Goal: Communication & Community: Answer question/provide support

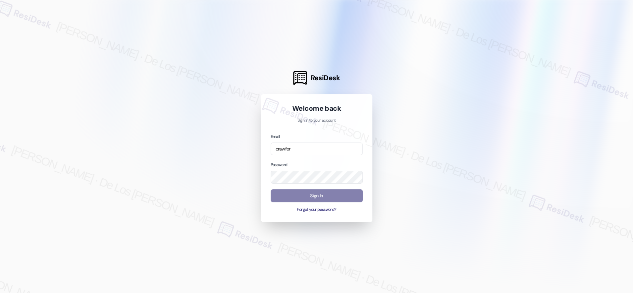
drag, startPoint x: 309, startPoint y: 148, endPoint x: 242, endPoint y: 139, distance: 67.6
click at [242, 139] on div "ResiDesk Welcome back Sign in to your account Email crawfor Password Sign In Fo…" at bounding box center [316, 146] width 633 height 293
drag, startPoint x: 564, startPoint y: 76, endPoint x: 373, endPoint y: 136, distance: 200.8
click at [564, 77] on div at bounding box center [316, 146] width 633 height 293
click at [327, 146] on input "crawfor" at bounding box center [317, 149] width 92 height 13
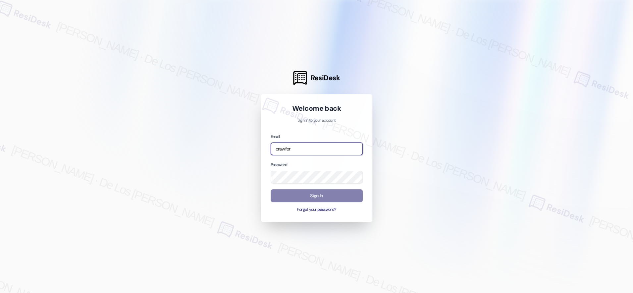
click at [327, 146] on input "crawfor" at bounding box center [317, 149] width 92 height 13
type input "[EMAIL_ADDRESS][PERSON_NAME][PERSON_NAME][DOMAIN_NAME]"
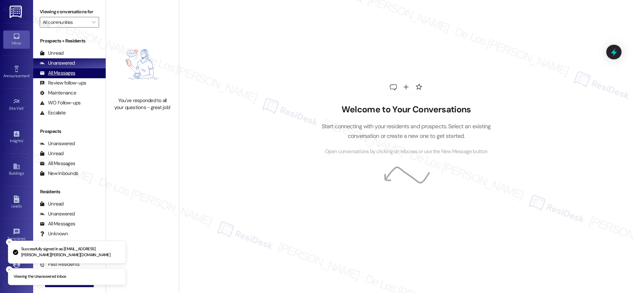
click at [88, 74] on div "All Messages (undefined)" at bounding box center [69, 73] width 73 height 10
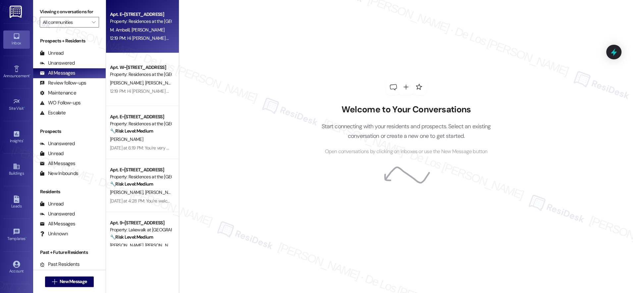
click at [129, 36] on div "12:19 PM: Hi [PERSON_NAME] and Praveen! We're so glad you chose Residences at t…" at bounding box center [416, 38] width 612 height 6
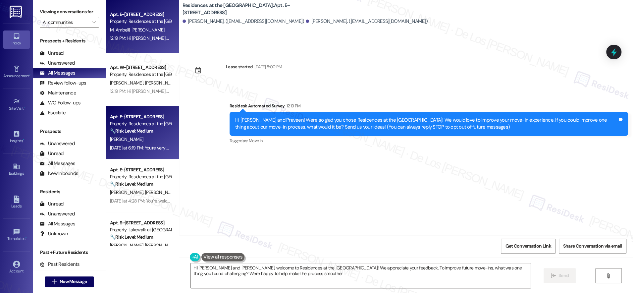
type textarea "Hi [PERSON_NAME] and [PERSON_NAME], welcome to Residences at the [GEOGRAPHIC_DA…"
click at [149, 141] on div "[PERSON_NAME]" at bounding box center [140, 139] width 63 height 8
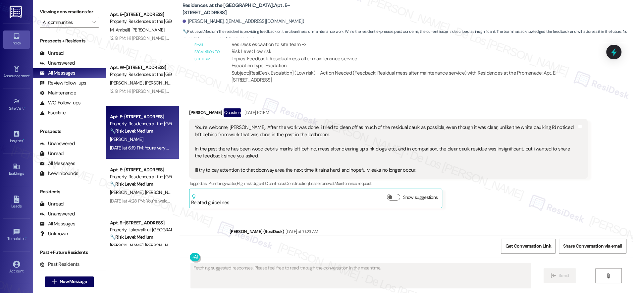
scroll to position [1123, 0]
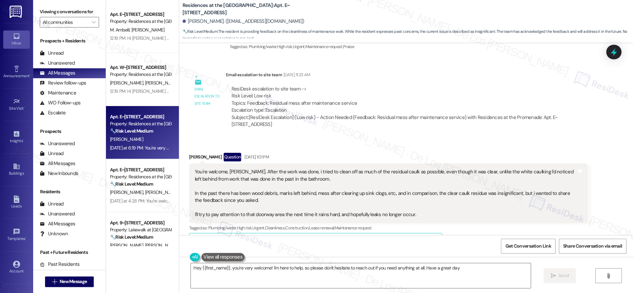
type textarea "Hey {{first_name}}, you're very welcome! I'm here to help, so please don't hesi…"
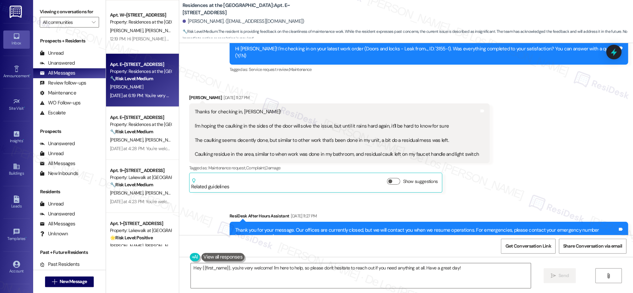
scroll to position [60, 0]
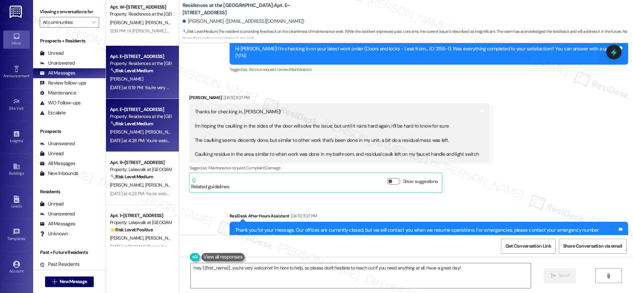
click at [133, 139] on div "[DATE] at 4:28 PM: You're welcome, Loc! [DATE] at 4:28 PM: You're welcome, Loc!" at bounding box center [148, 141] width 76 height 6
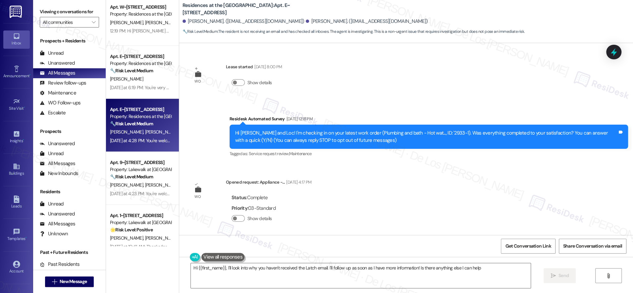
scroll to position [1453, 0]
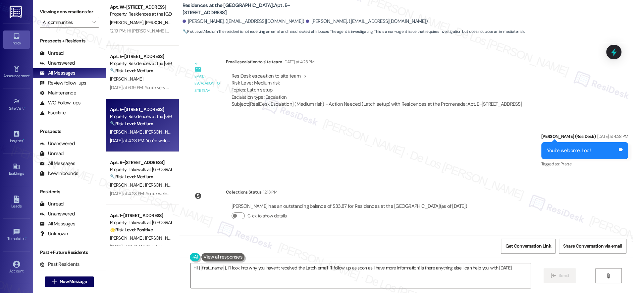
type textarea "Hi {{first_name}}, I'll look into why you haven't received the Latch email. I'l…"
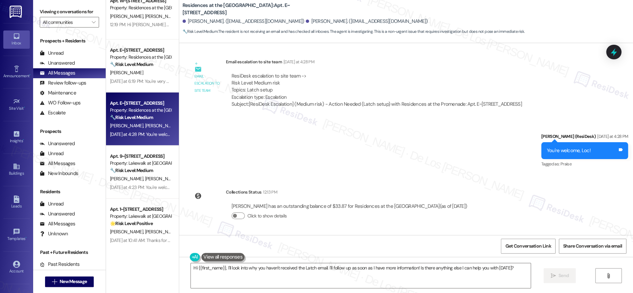
scroll to position [76, 0]
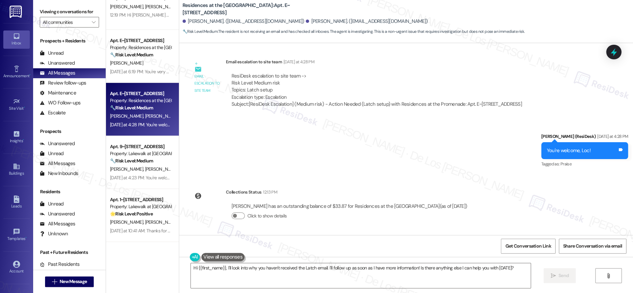
click at [141, 148] on div "Apt. 9~[STREET_ADDRESS]" at bounding box center [140, 146] width 61 height 7
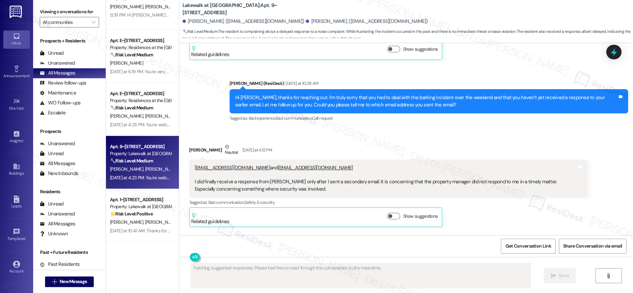
scroll to position [1369, 0]
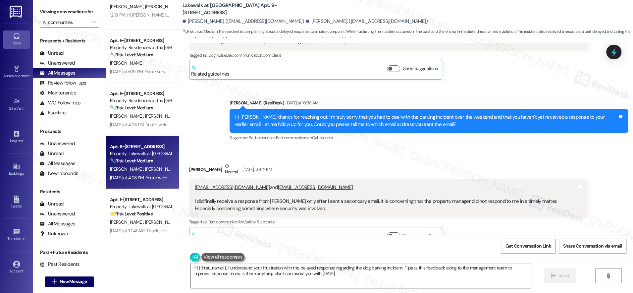
type textarea "Hi {{first_name}}, I understand your frustration with the delayed response rega…"
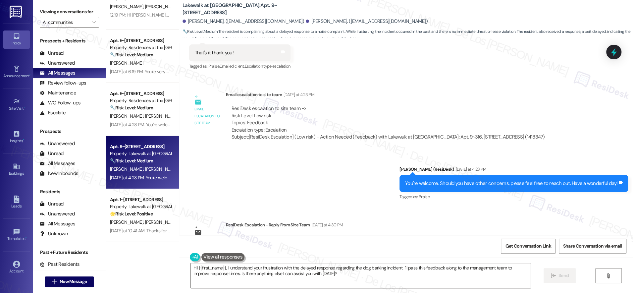
scroll to position [1687, 0]
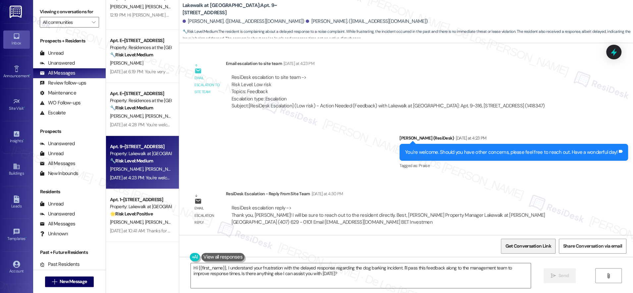
click at [531, 245] on span "Get Conversation Link" at bounding box center [529, 246] width 46 height 7
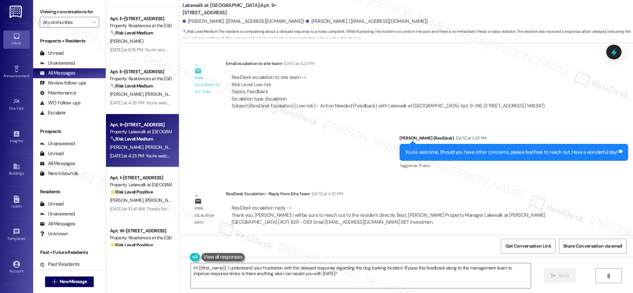
scroll to position [109, 0]
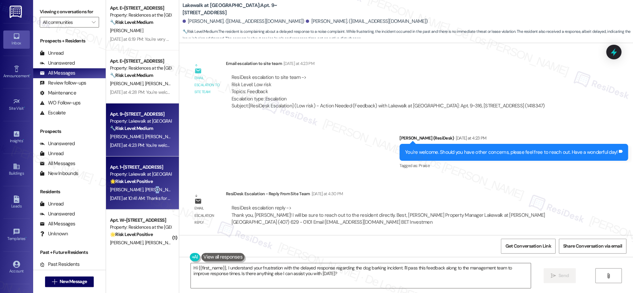
click at [145, 188] on span "[PERSON_NAME]" at bounding box center [162, 190] width 35 height 6
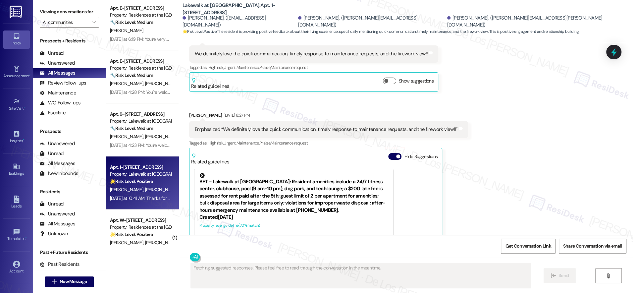
scroll to position [1732, 0]
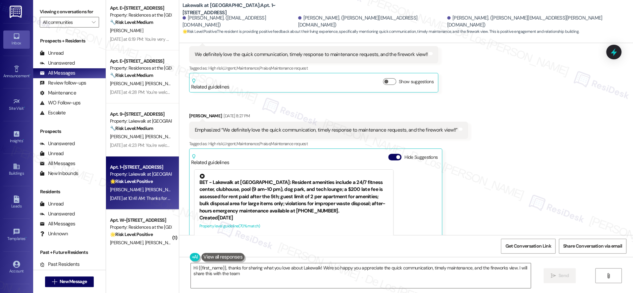
type textarea "Hi {{first_name}}, thanks for sharing what you love about Lakewalk! We're so ha…"
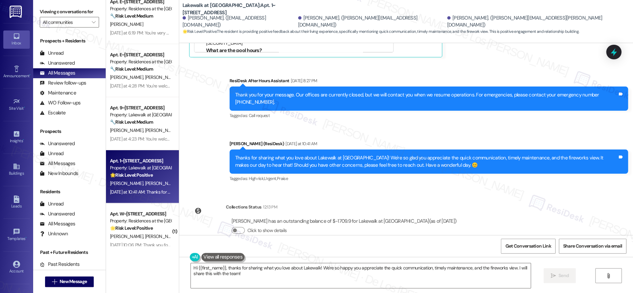
scroll to position [150, 0]
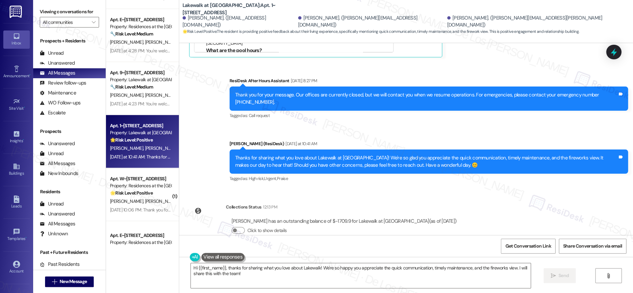
click at [140, 193] on strong "🌟 Risk Level: Positive" at bounding box center [131, 193] width 43 height 6
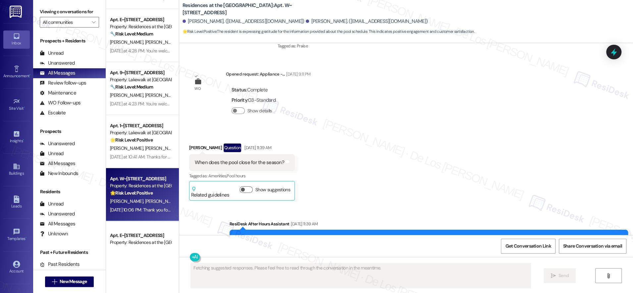
scroll to position [1672, 0]
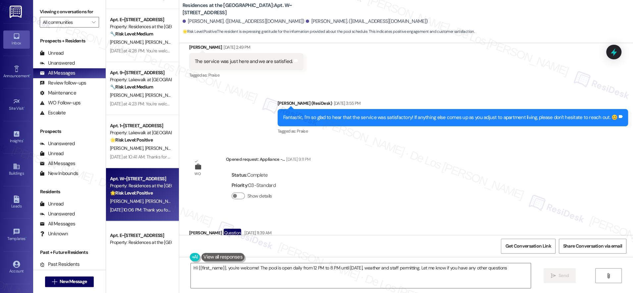
type textarea "Hi {{first_name}}, you're welcome! The pool is open daily from 12 PM to 8 PM un…"
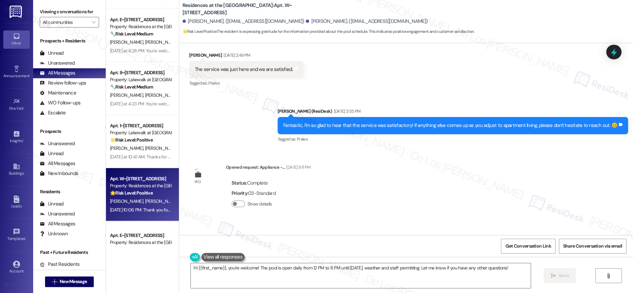
scroll to position [1652, 0]
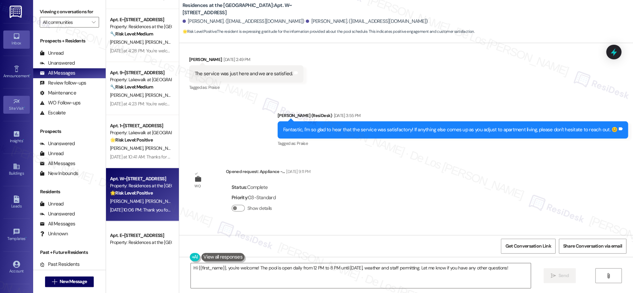
click at [11, 105] on div "Site Visit •" at bounding box center [16, 108] width 33 height 7
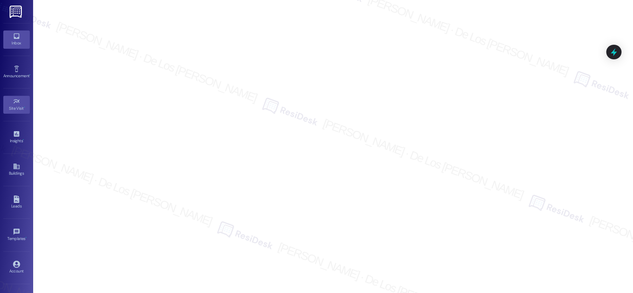
click at [13, 42] on div "Inbox" at bounding box center [16, 43] width 33 height 7
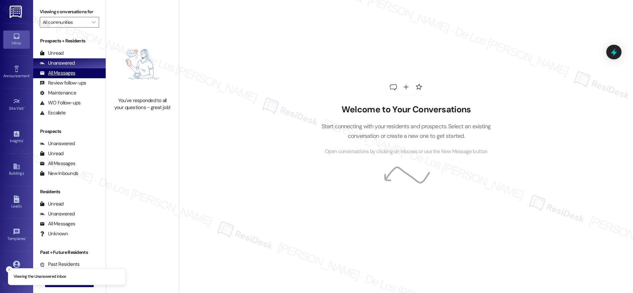
click at [81, 71] on div "All Messages (undefined)" at bounding box center [69, 73] width 73 height 10
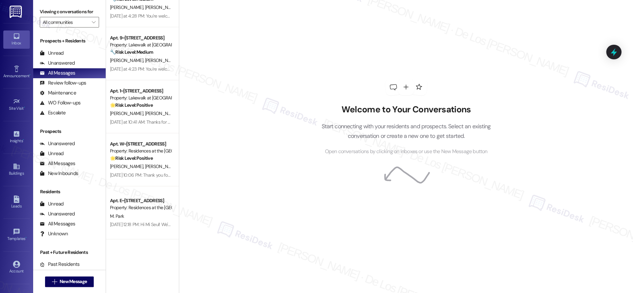
scroll to position [186, 0]
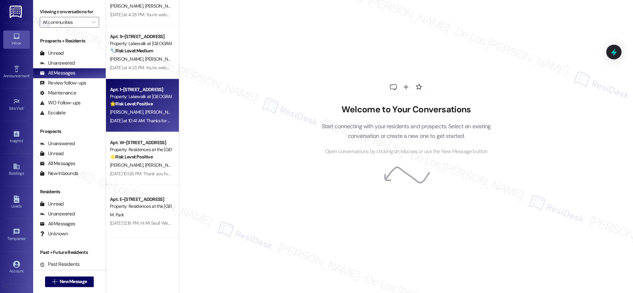
click at [151, 103] on div "🌟 Risk Level: Positive The resident is providing positive feedback about their …" at bounding box center [140, 103] width 61 height 7
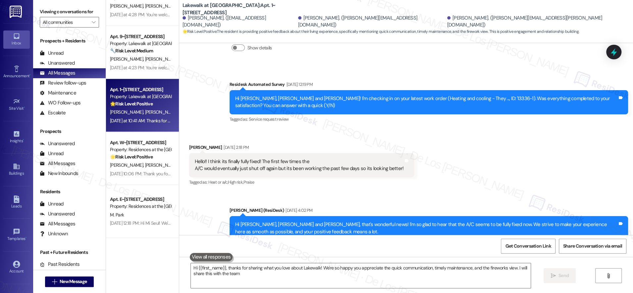
type textarea "Hi {{first_name}}, thanks for sharing what you love about Lakewalk! We're so ha…"
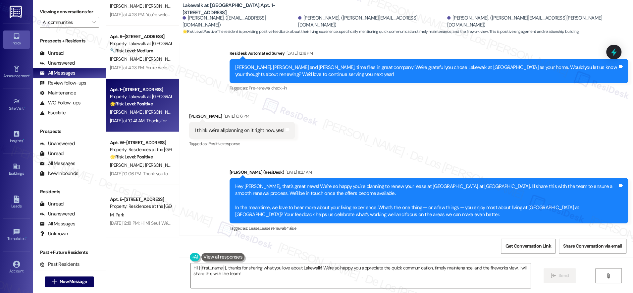
scroll to position [1471, 0]
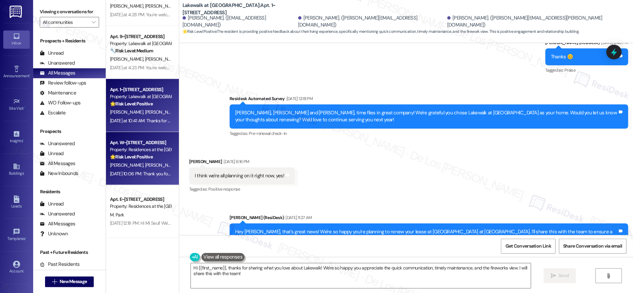
click at [137, 146] on div "Property: Residences at the [GEOGRAPHIC_DATA]" at bounding box center [140, 149] width 61 height 7
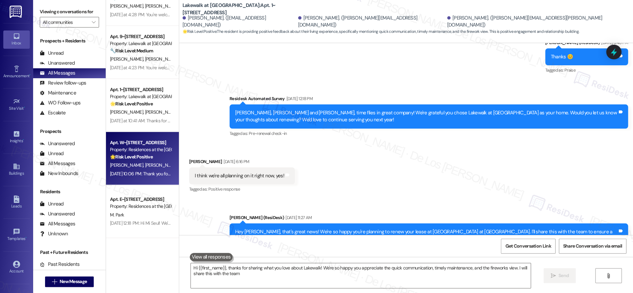
type textarea "Hi {{first_name}}, thanks for sharing what you love about Lakewalk! We're so ha…"
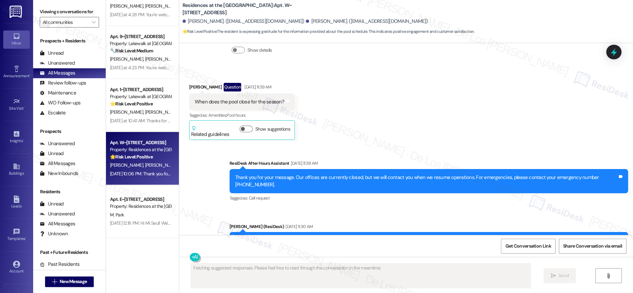
scroll to position [1800, 0]
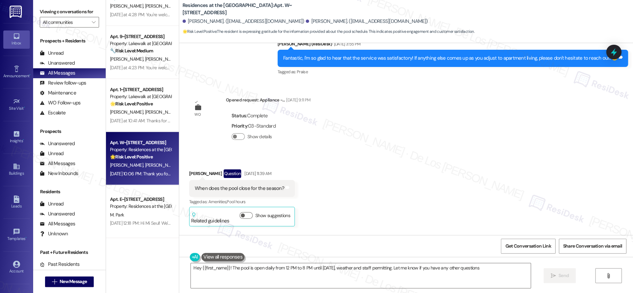
type textarea "Hey {{first_name}}! The pool is open daily from 12 PM to 8 PM until [DATE], wea…"
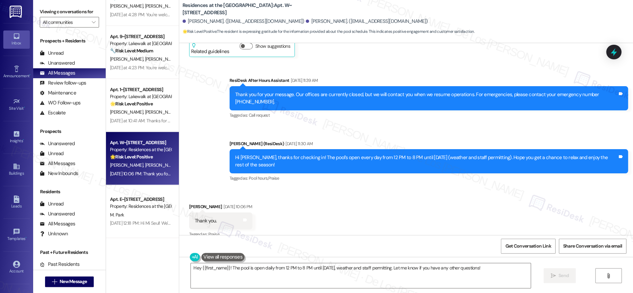
scroll to position [1892, 0]
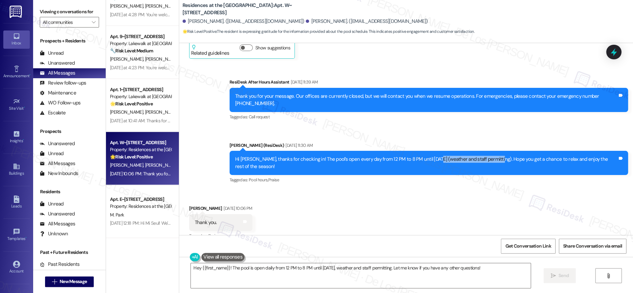
drag, startPoint x: 491, startPoint y: 138, endPoint x: 429, endPoint y: 137, distance: 62.7
click at [429, 156] on div "Hi [PERSON_NAME], thanks for checking in! The pool’s open every day from 12 PM …" at bounding box center [426, 163] width 383 height 14
copy div "(weather and staff permitting)"
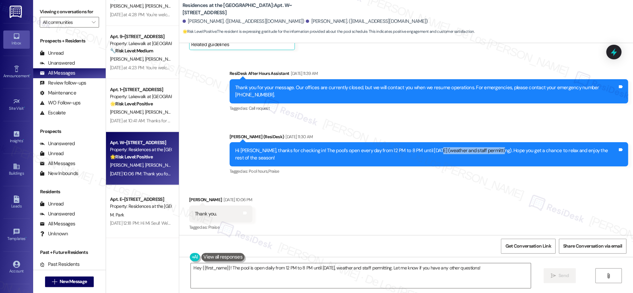
scroll to position [1902, 0]
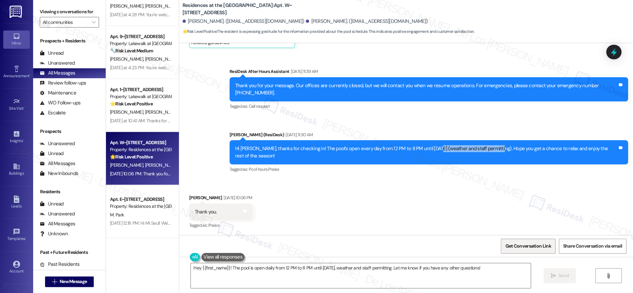
click at [541, 241] on span "Get Conversation Link" at bounding box center [528, 246] width 48 height 14
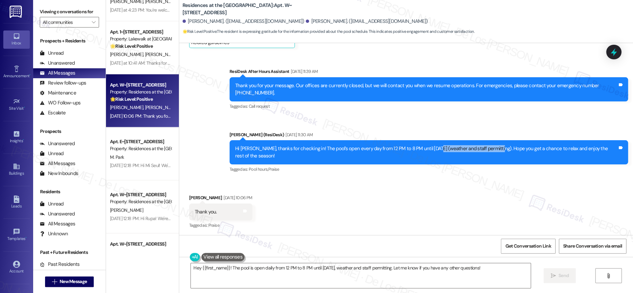
scroll to position [250, 0]
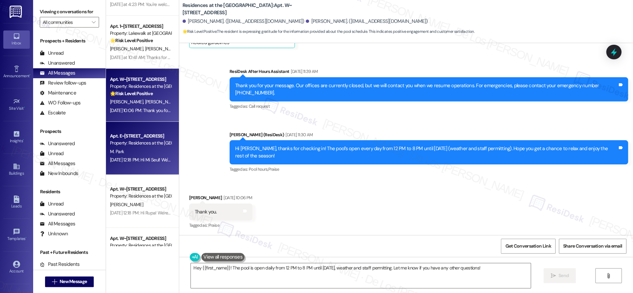
click at [139, 156] on div "[DATE] 12:18 PM: Hi Mi Seul! We're so glad you chose Residences at the [GEOGRAP…" at bounding box center [140, 160] width 63 height 8
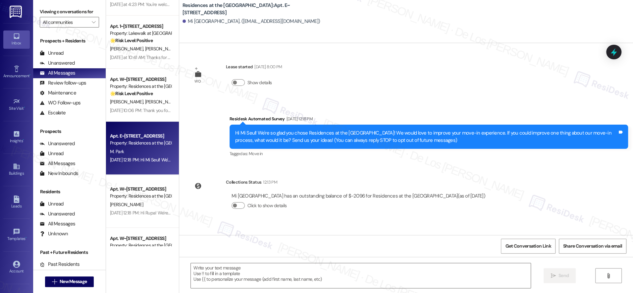
type textarea "Fetching suggested responses. Please feel free to read through the conversation…"
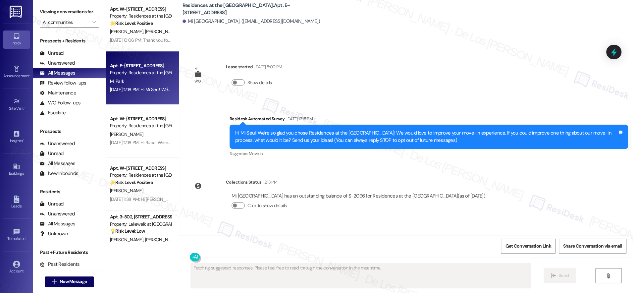
scroll to position [324, 0]
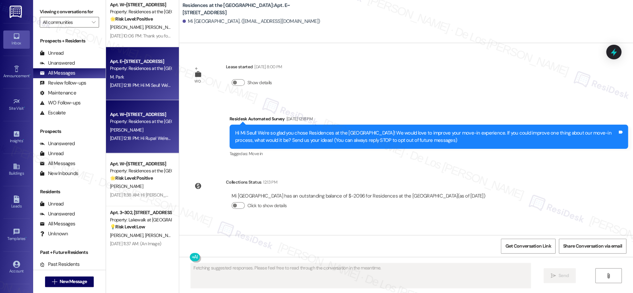
click at [130, 122] on div "Property: Residences at the [GEOGRAPHIC_DATA]" at bounding box center [140, 121] width 61 height 7
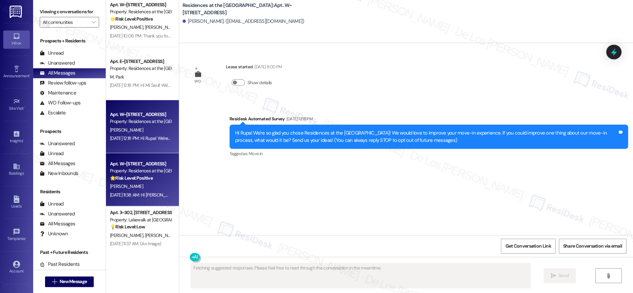
click at [140, 183] on div "[PERSON_NAME]" at bounding box center [140, 186] width 63 height 8
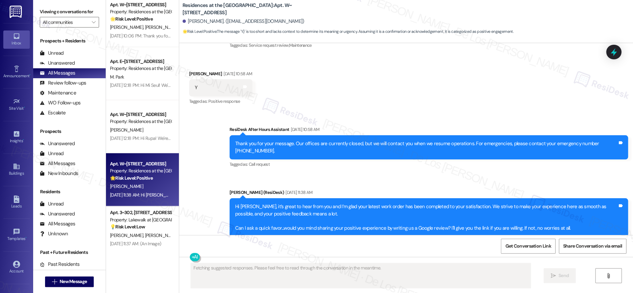
scroll to position [318, 0]
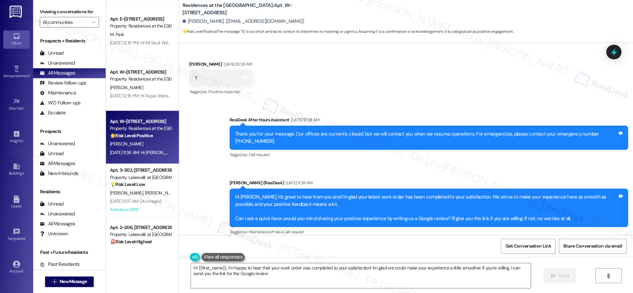
type textarea "Hi {{first_name}}, I'm happy to hear that your work order was completed to your…"
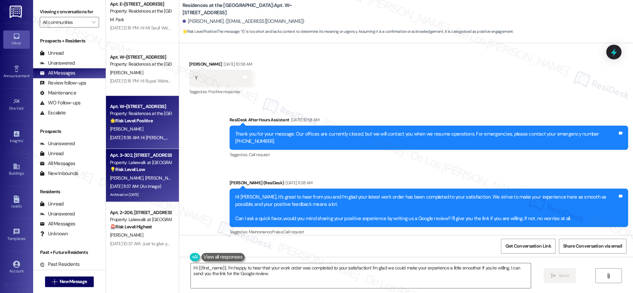
scroll to position [382, 0]
click at [145, 175] on span "[PERSON_NAME] [PERSON_NAME]" at bounding box center [178, 177] width 67 height 6
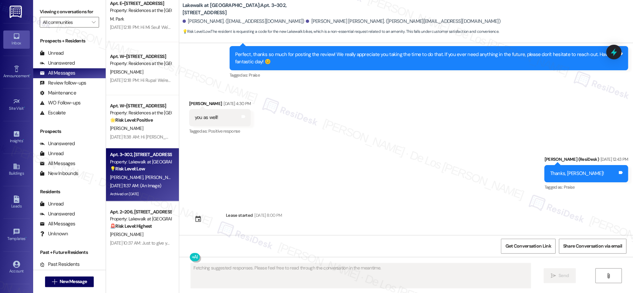
scroll to position [1006, 0]
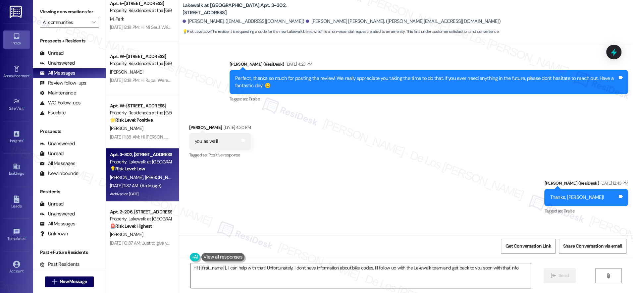
type textarea "Hi {{first_name}}, I can help with that! Unfortunately, I don't have informatio…"
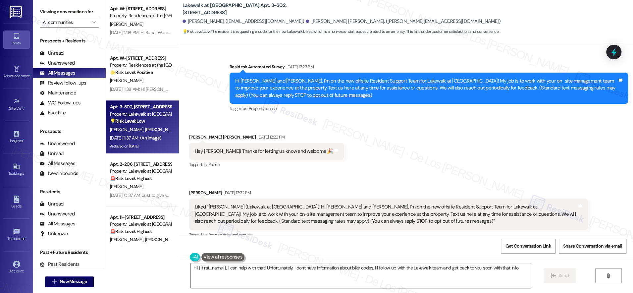
scroll to position [432, 0]
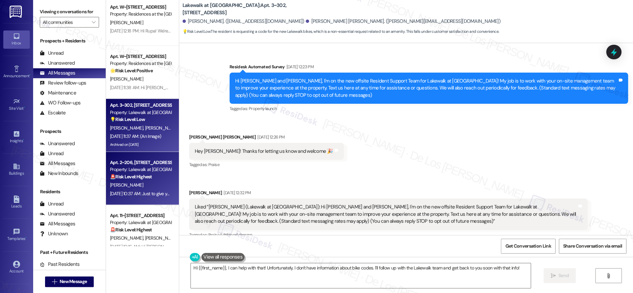
click at [130, 170] on div "Property: Lakewalk at [GEOGRAPHIC_DATA]" at bounding box center [140, 169] width 61 height 7
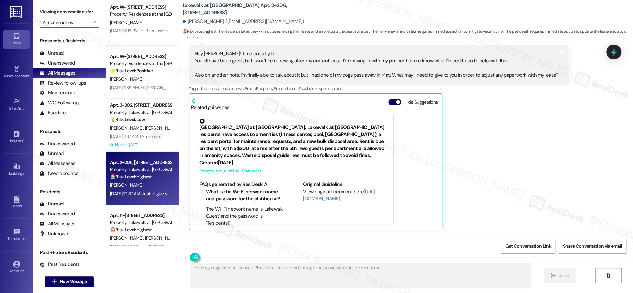
scroll to position [327, 0]
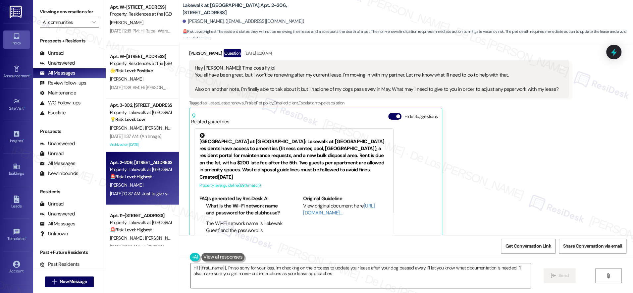
type textarea "Hi {{first_name}}, I'm so sorry for your loss. I'm checking on the process to u…"
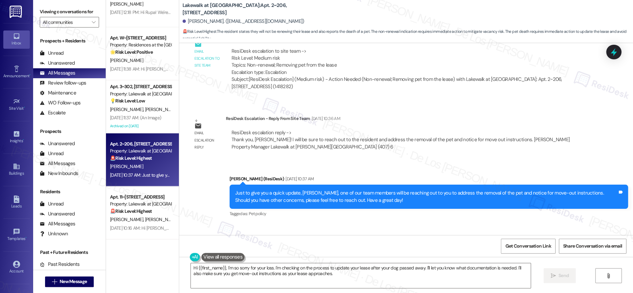
scroll to position [464, 0]
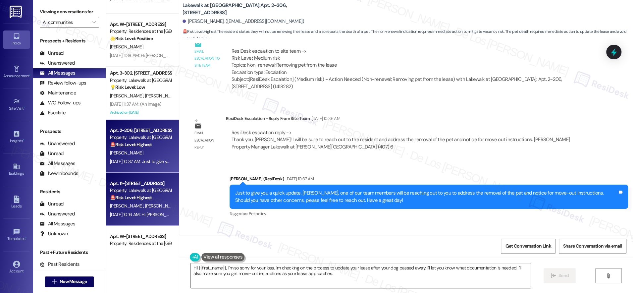
click at [119, 192] on div "Property: Lakewalk at [GEOGRAPHIC_DATA]" at bounding box center [140, 190] width 61 height 7
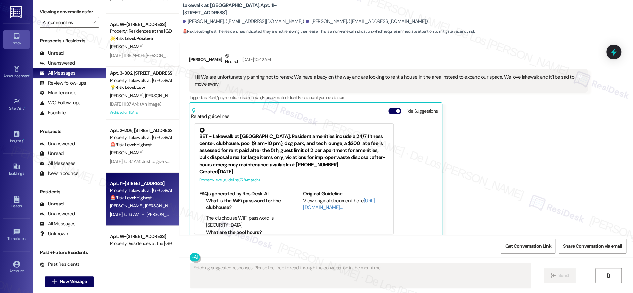
scroll to position [488, 0]
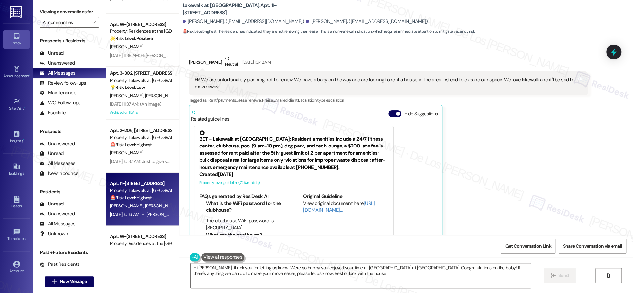
type textarea "Hi [PERSON_NAME], thank you for letting us know! We're so happy you enjoyed you…"
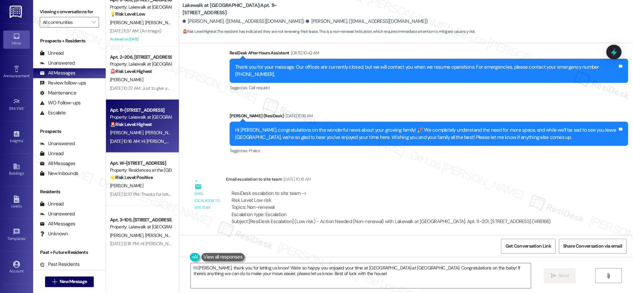
scroll to position [566, 0]
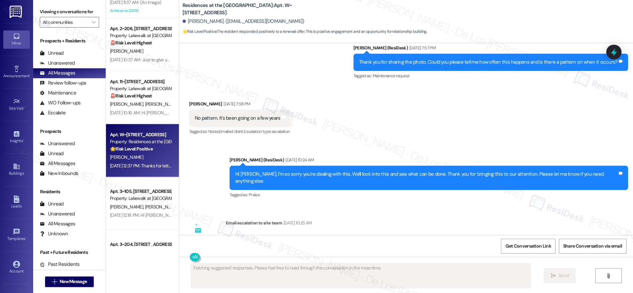
scroll to position [809, 0]
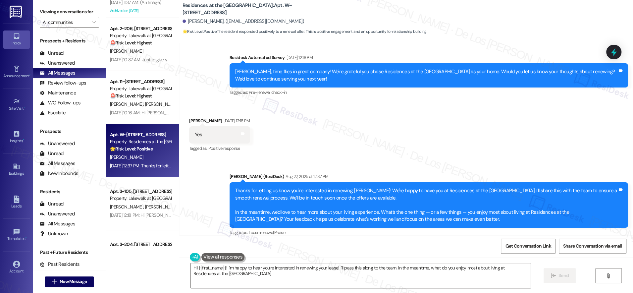
type textarea "Hi {{first_name}}! I'm happy to hear you're interested in renewing your lease! …"
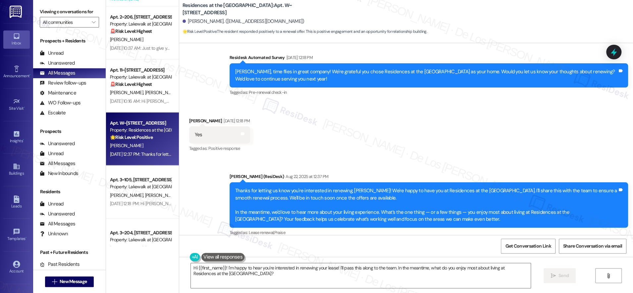
scroll to position [579, 0]
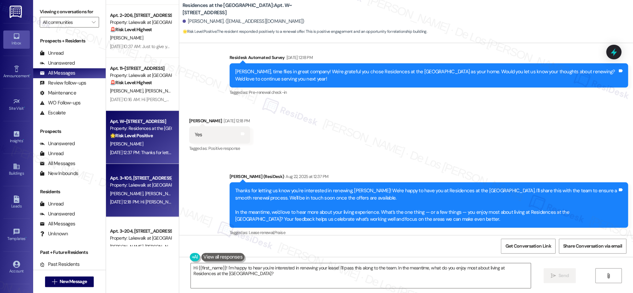
click at [146, 183] on div "Property: Lakewalk at [GEOGRAPHIC_DATA]" at bounding box center [140, 185] width 61 height 7
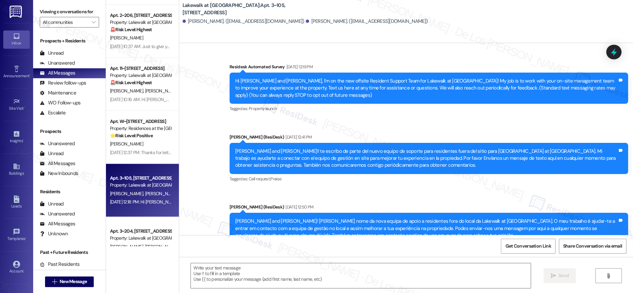
type textarea "Fetching suggested responses. Please feel free to read through the conversation…"
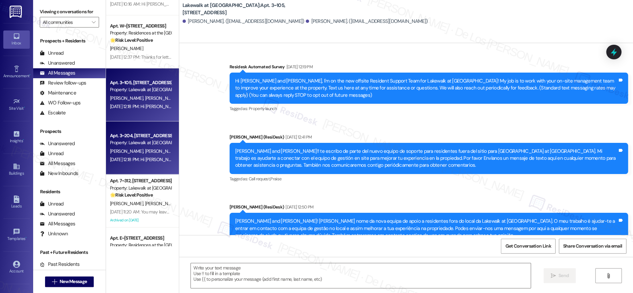
scroll to position [710, 0]
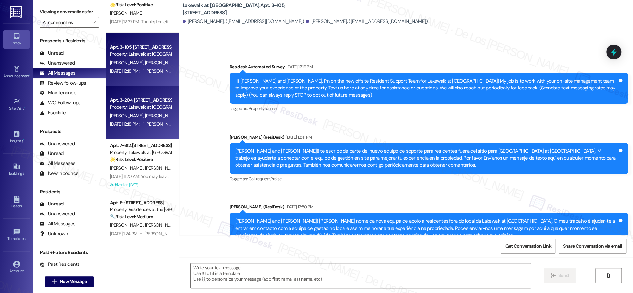
click at [136, 125] on div "[DATE] 12:18 PM: Hi [PERSON_NAME] and [PERSON_NAME]! We're so glad you chose La…" at bounding box center [425, 124] width 631 height 6
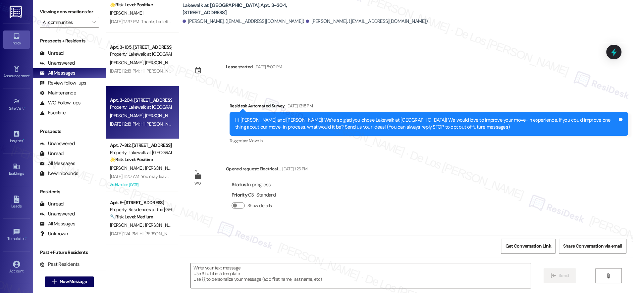
type textarea "Fetching suggested responses. Please feel free to read through the conversation…"
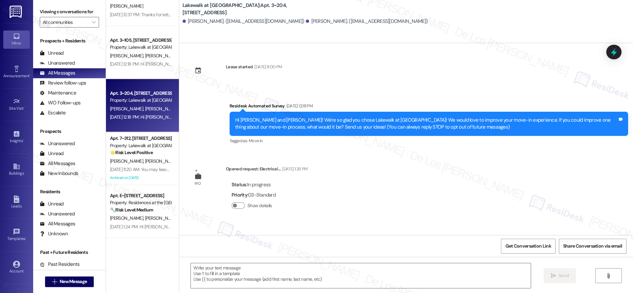
scroll to position [725, 0]
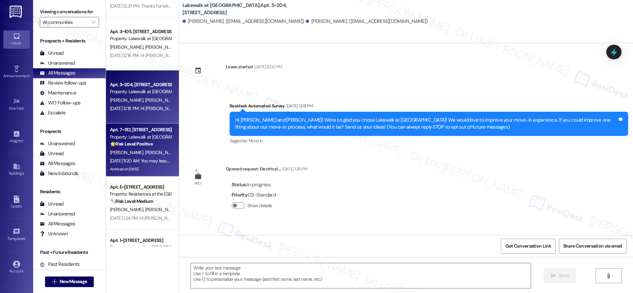
click at [129, 137] on div "Property: Lakewalk at [GEOGRAPHIC_DATA]" at bounding box center [140, 137] width 61 height 7
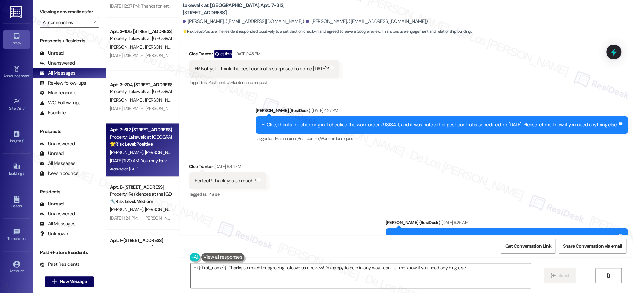
type textarea "Hi {{first_name}}! Thanks so much for agreeing to leave us a review! I'm happy …"
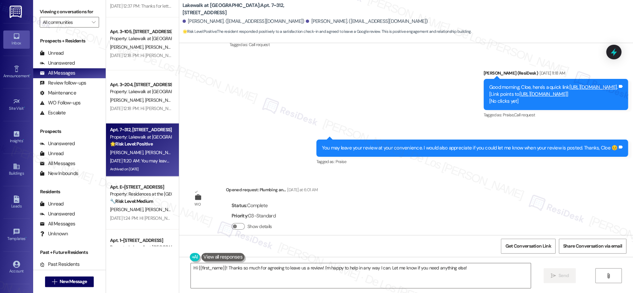
scroll to position [1083, 0]
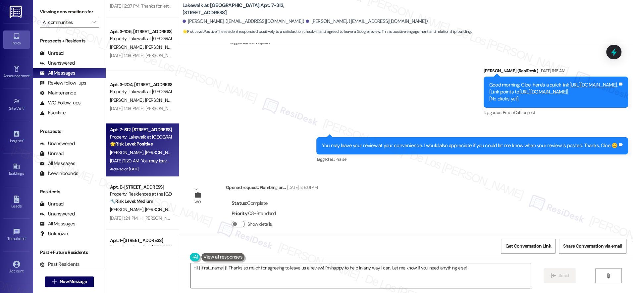
click at [528, 238] on div "Get Conversation Link Share Conversation via email" at bounding box center [406, 246] width 454 height 22
click at [529, 241] on span "Get Conversation Link" at bounding box center [528, 246] width 48 height 14
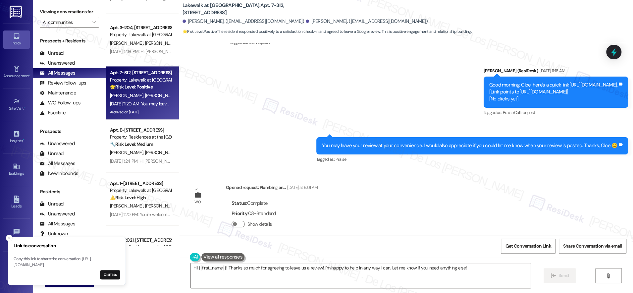
scroll to position [785, 0]
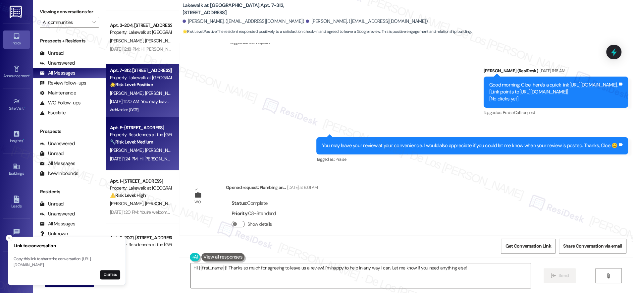
click at [138, 147] on div "[PERSON_NAME] [PERSON_NAME]" at bounding box center [140, 150] width 63 height 8
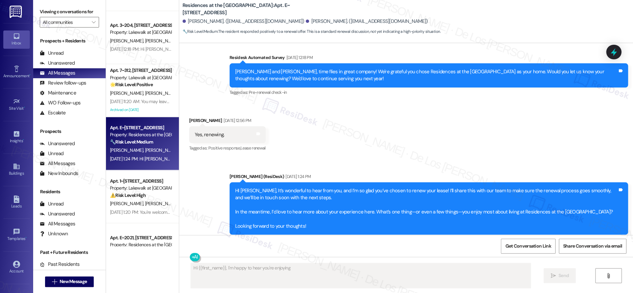
scroll to position [451, 0]
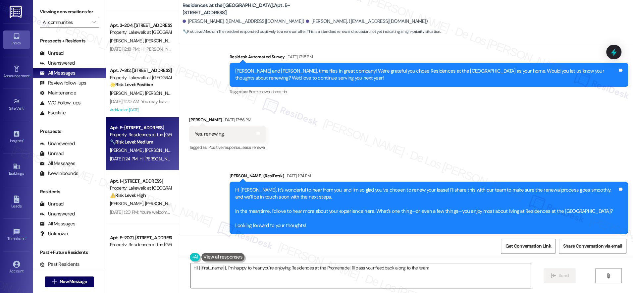
type textarea "Hi {{first_name}}, I'm happy to hear you're enjoying Residences at the Promenad…"
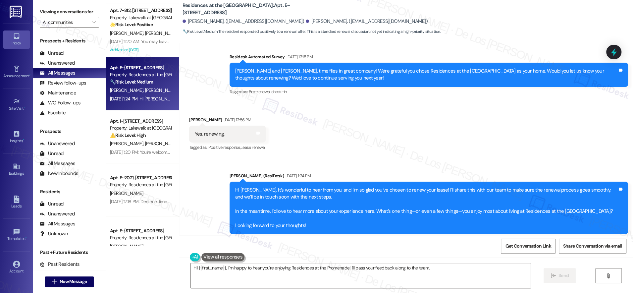
scroll to position [847, 0]
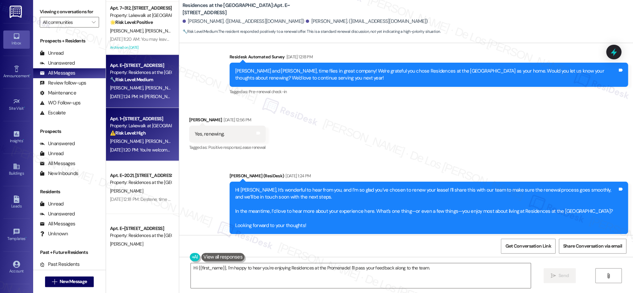
click at [150, 146] on div "[DATE] 1:20 PM: You're welcome. Have a wonderful day, [PERSON_NAME]! 😊 [DATE] 1…" at bounding box center [140, 150] width 63 height 8
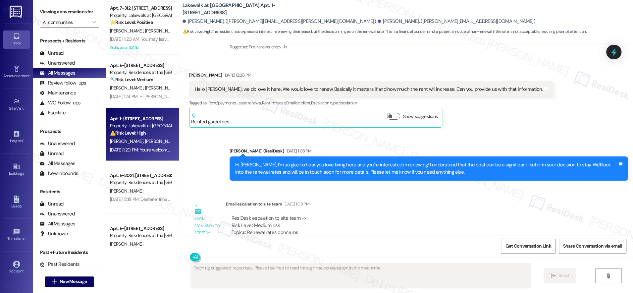
scroll to position [1112, 0]
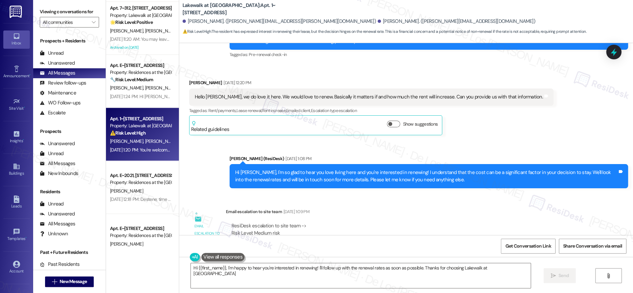
type textarea "Hi {{first_name}}, I'm happy to hear you're interested in renewing! I'll follow…"
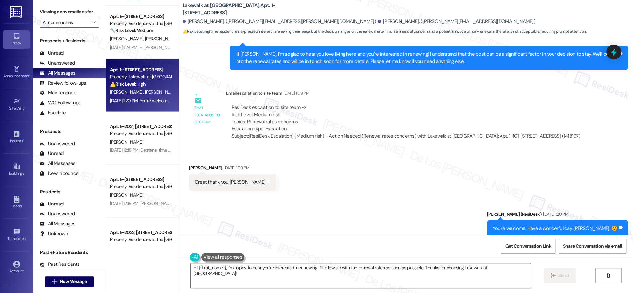
scroll to position [903, 0]
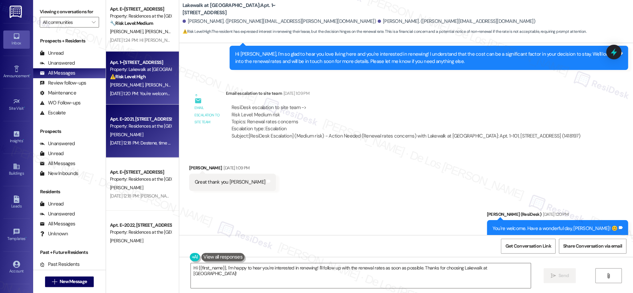
click at [139, 136] on div "[PERSON_NAME]" at bounding box center [140, 134] width 63 height 8
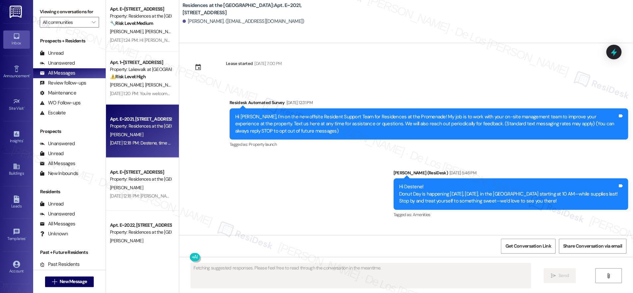
scroll to position [0, 0]
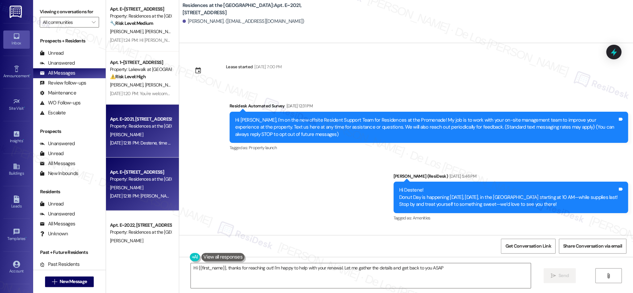
type textarea "Hi {{first_name}}, thanks for reaching out! I'm happy to help with your renewal…"
click at [117, 171] on div "Apt. E~[STREET_ADDRESS]" at bounding box center [140, 171] width 61 height 7
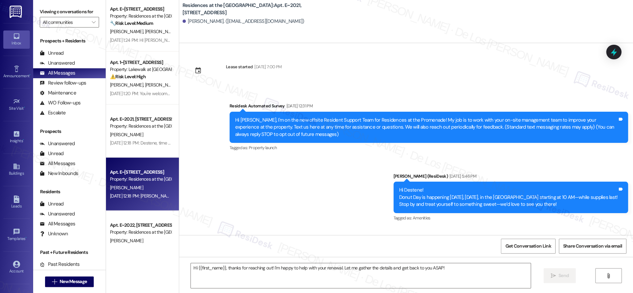
type textarea "Fetching suggested responses. Please feel free to read through the conversation…"
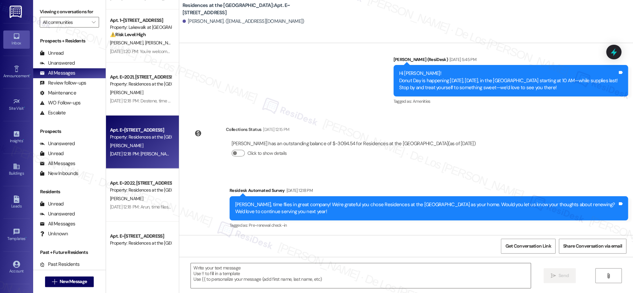
scroll to position [980, 0]
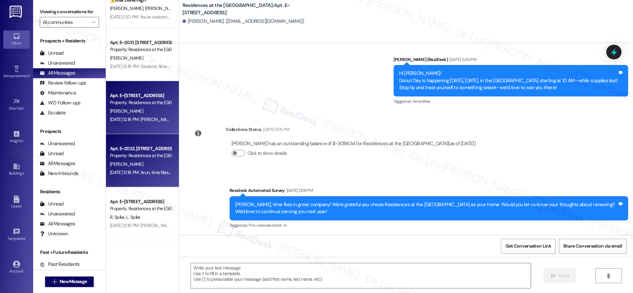
click at [150, 160] on div "[PERSON_NAME]" at bounding box center [140, 164] width 63 height 8
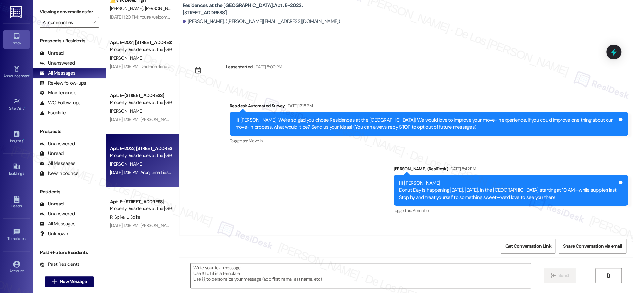
type textarea "Fetching suggested responses. Please feel free to read through the conversation…"
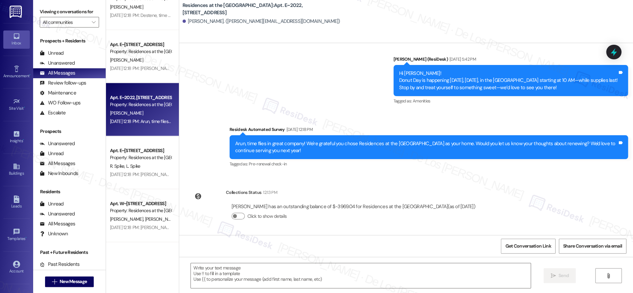
scroll to position [1074, 0]
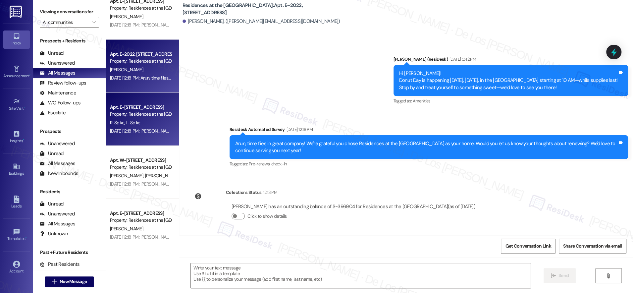
click at [140, 132] on div "[DATE] 12:18 PM: [PERSON_NAME] and [PERSON_NAME], time flies in great company! …" at bounding box center [363, 131] width 506 height 6
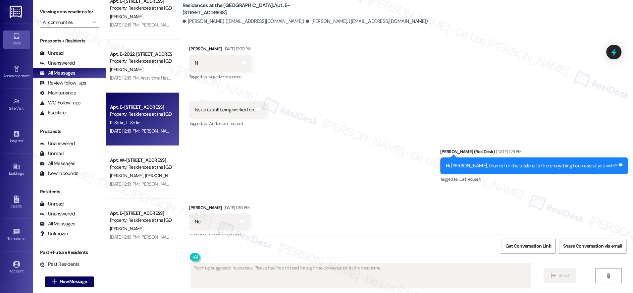
scroll to position [279, 0]
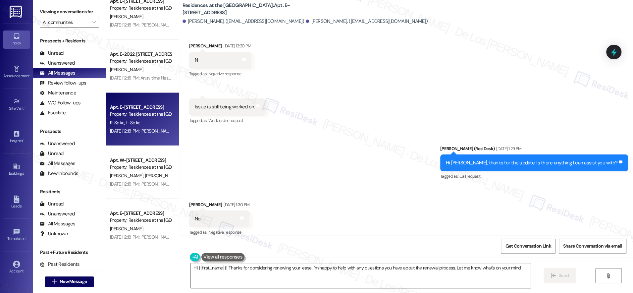
type textarea "Hi {{first_name}}! Thanks for considering renewing your lease. I'm happy to hel…"
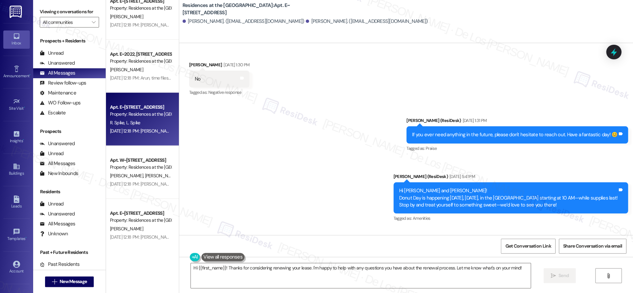
scroll to position [443, 0]
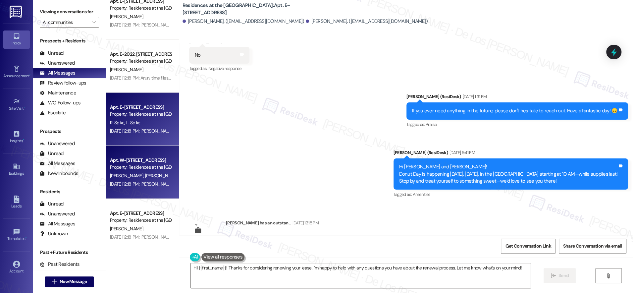
click at [139, 170] on div "Property: Residences at the [GEOGRAPHIC_DATA]" at bounding box center [140, 167] width 61 height 7
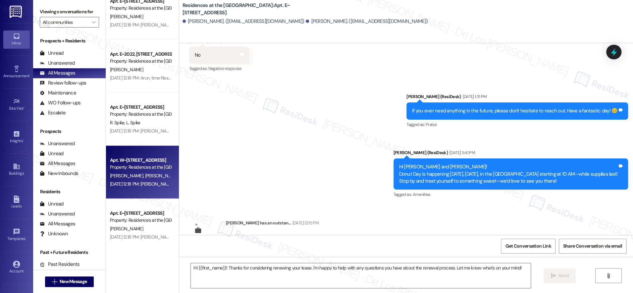
type textarea "Fetching suggested responses. Please feel free to read through the conversation…"
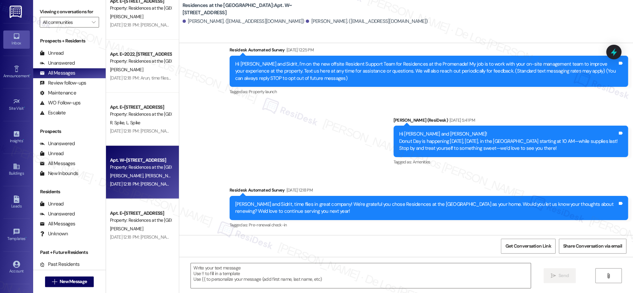
scroll to position [1140, 0]
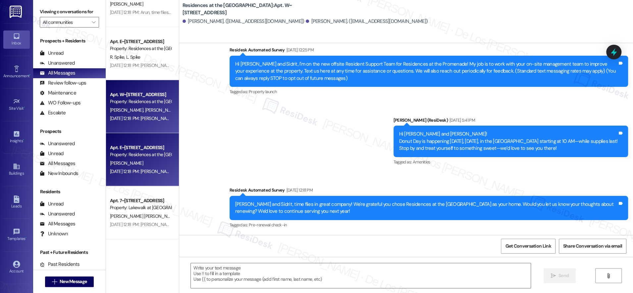
click at [146, 160] on div "[PERSON_NAME]" at bounding box center [140, 163] width 63 height 8
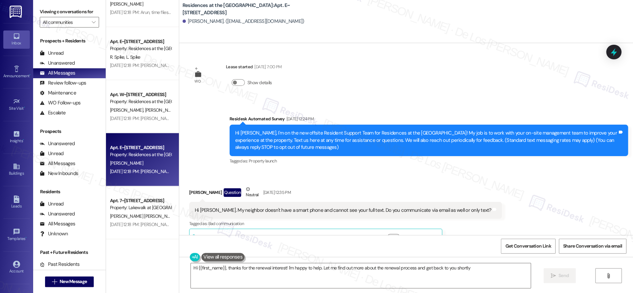
type textarea "Hi {{first_name}}, thanks for the renewal interest! I'm happy to help. Let me f…"
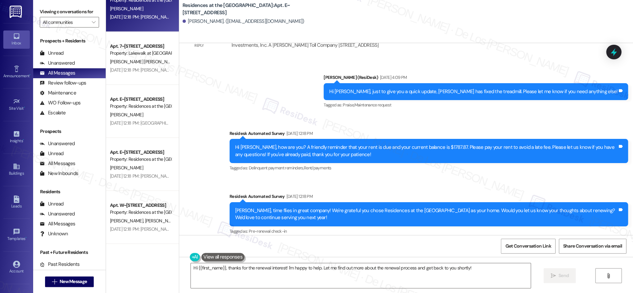
scroll to position [1217, 0]
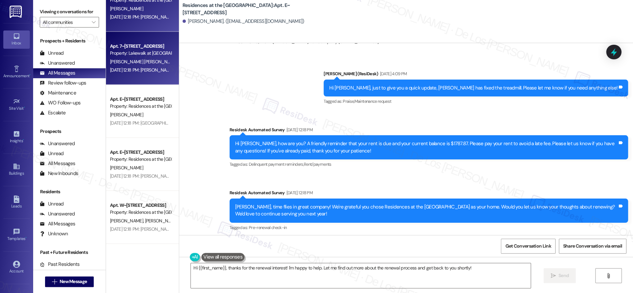
click at [143, 74] on div "[DATE] 12:18 PM: [PERSON_NAME], time flies in great company! We're grateful you…" at bounding box center [140, 70] width 63 height 8
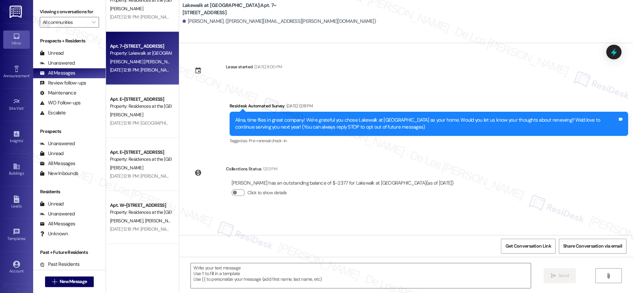
type textarea "Fetching suggested responses. Please feel free to read through the conversation…"
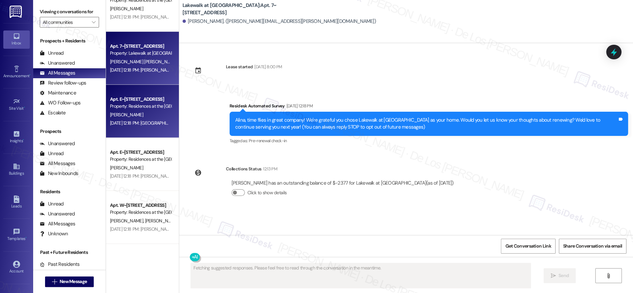
click at [149, 116] on div "[PERSON_NAME]" at bounding box center [140, 115] width 63 height 8
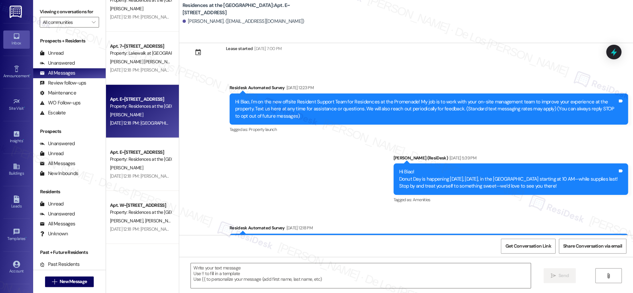
scroll to position [56, 0]
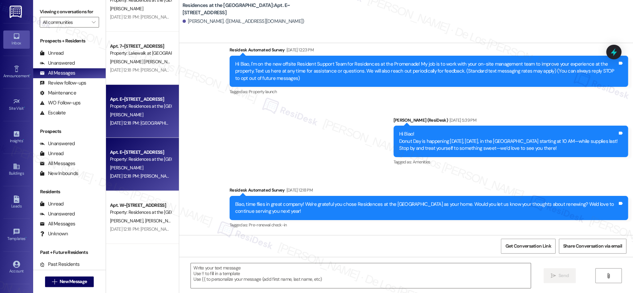
click at [149, 142] on div "Apt. E~[STREET_ADDRESS] Property: Residences at the [GEOGRAPHIC_DATA][PERSON_NA…" at bounding box center [142, 164] width 73 height 53
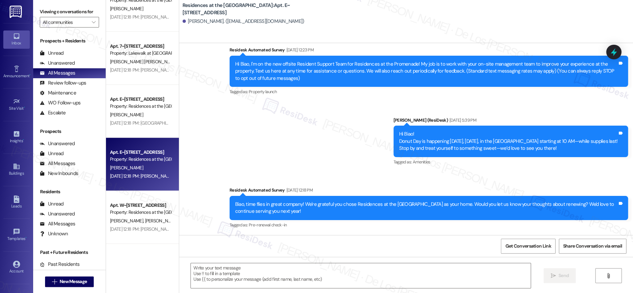
type textarea "Fetching suggested responses. Please feel free to read through the conversation…"
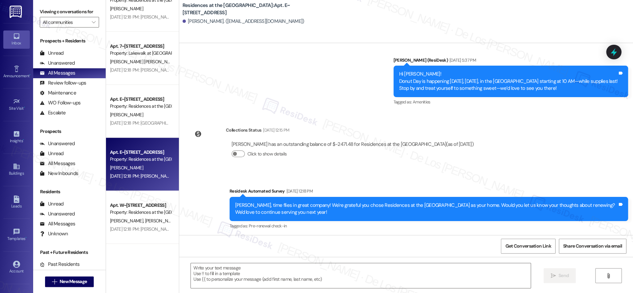
scroll to position [117, 0]
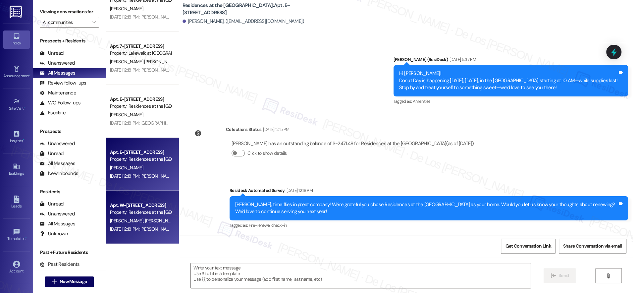
click at [151, 202] on div "Apt. W~[STREET_ADDRESS]" at bounding box center [140, 205] width 61 height 7
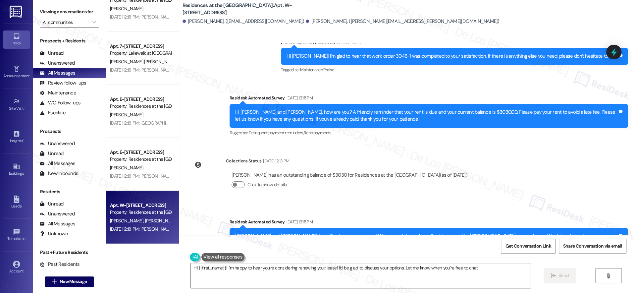
type textarea "Hi {{first_name}}! I'm happy to hear you're considering renewing your lease! I'…"
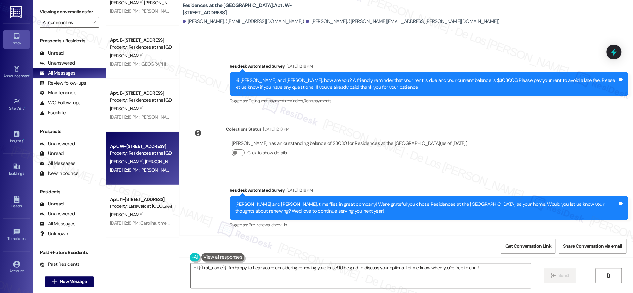
scroll to position [1359, 0]
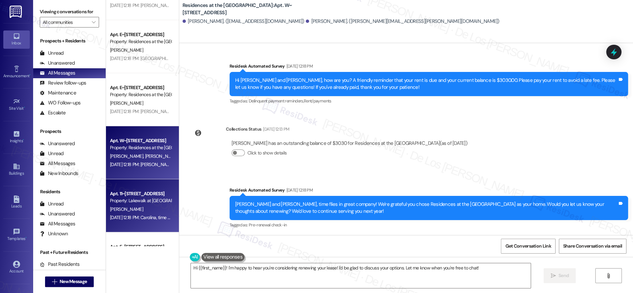
click at [137, 191] on div "Apt. 11~[STREET_ADDRESS]" at bounding box center [140, 193] width 61 height 7
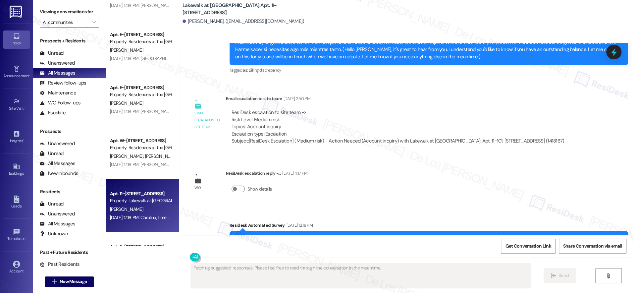
scroll to position [222, 0]
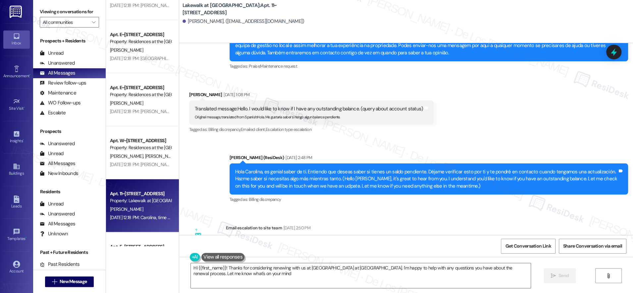
type textarea "Hi {{first_name}}! Thanks for considering renewing with us at [GEOGRAPHIC_DATA]…"
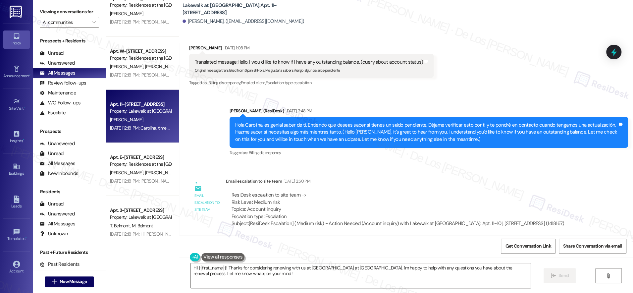
scroll to position [1460, 0]
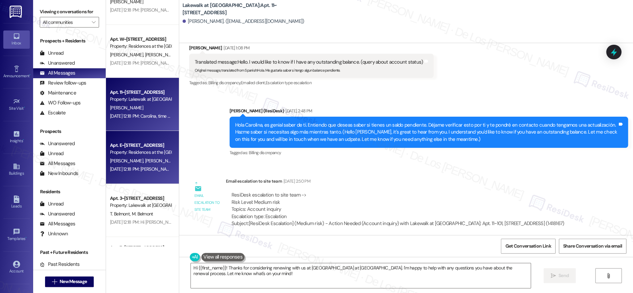
click at [146, 161] on div "[PERSON_NAME] [PERSON_NAME]" at bounding box center [140, 161] width 63 height 8
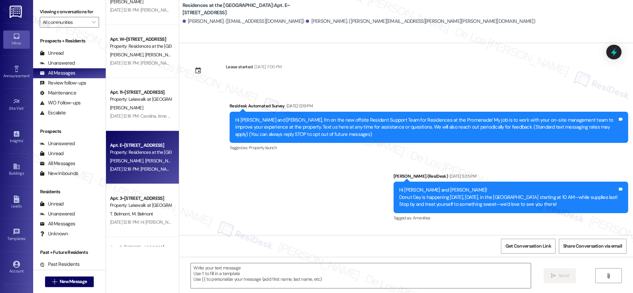
type textarea "Fetching suggested responses. Please feel free to read through the conversation…"
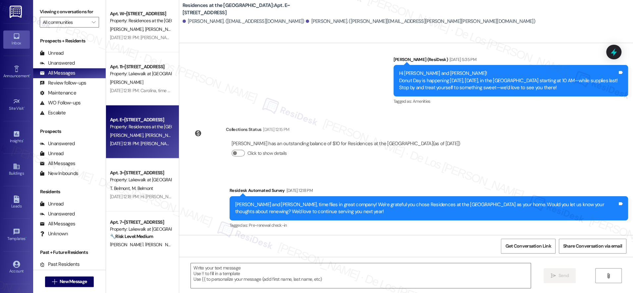
scroll to position [1504, 0]
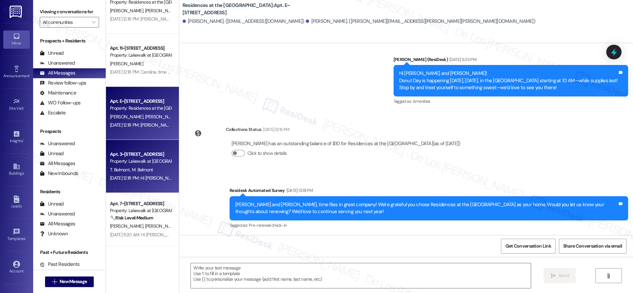
click at [146, 159] on div "Property: Lakewalk at [GEOGRAPHIC_DATA]" at bounding box center [140, 161] width 61 height 7
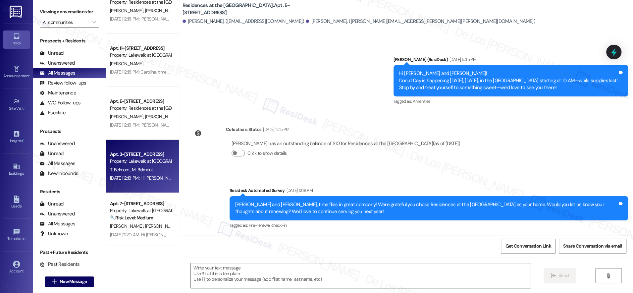
type textarea "Fetching suggested responses. Please feel free to read through the conversation…"
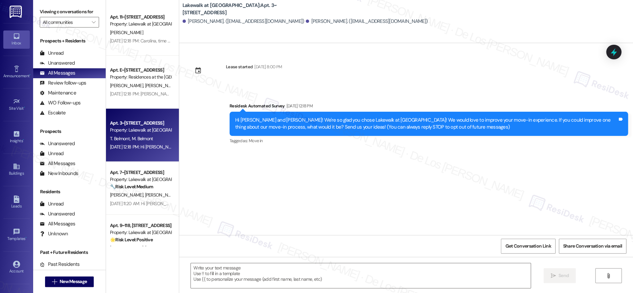
scroll to position [1627, 0]
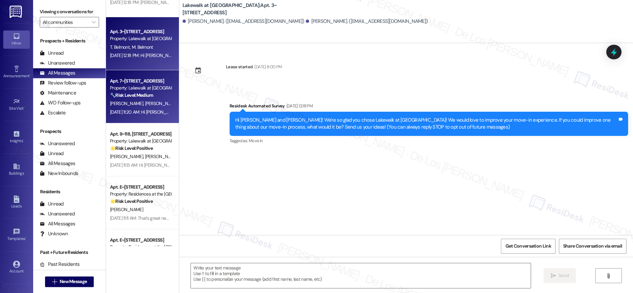
click at [131, 110] on div "[DATE] 11:20 AM: Hi [PERSON_NAME], thanks for reaching out. I understand you’d …" at bounding box center [404, 112] width 588 height 6
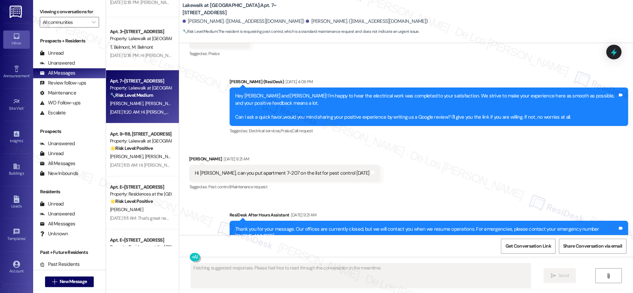
scroll to position [1196, 0]
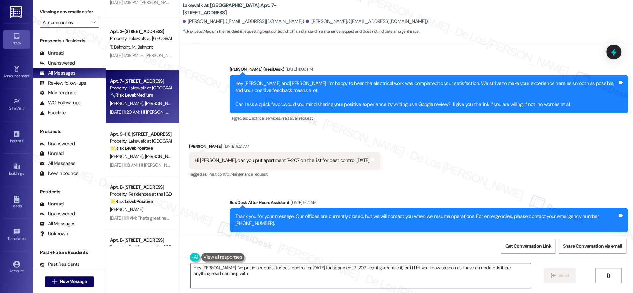
type textarea "Hey [PERSON_NAME], I've put in a request for pest control for [DATE] for apartm…"
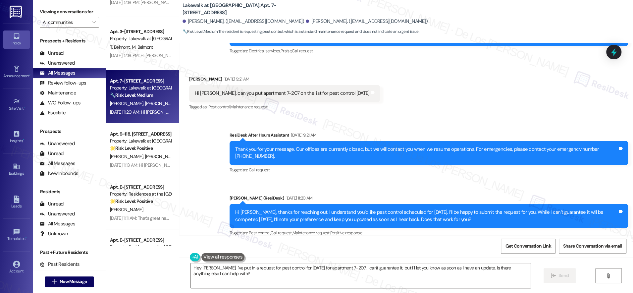
scroll to position [1264, 0]
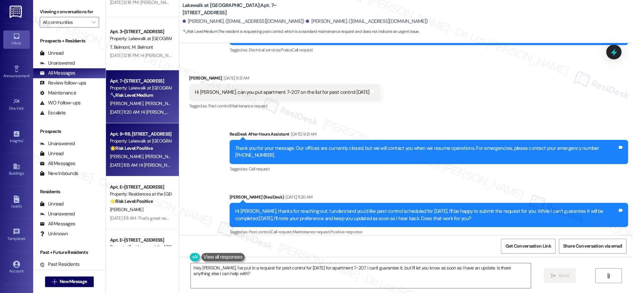
click at [150, 144] on div "Property: Lakewalk at [GEOGRAPHIC_DATA]" at bounding box center [140, 141] width 61 height 7
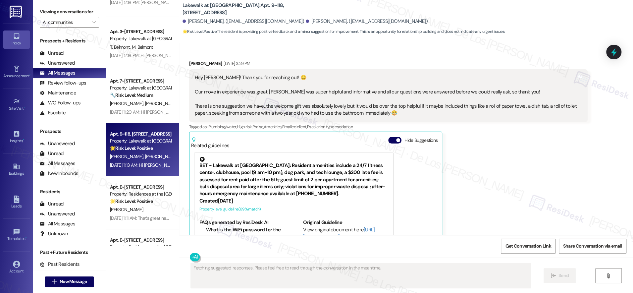
scroll to position [94, 0]
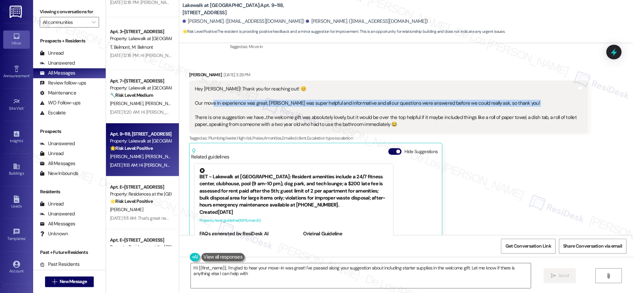
type textarea "Hi {{first_name}}, I'm glad to hear your move-in was great! I've passed along y…"
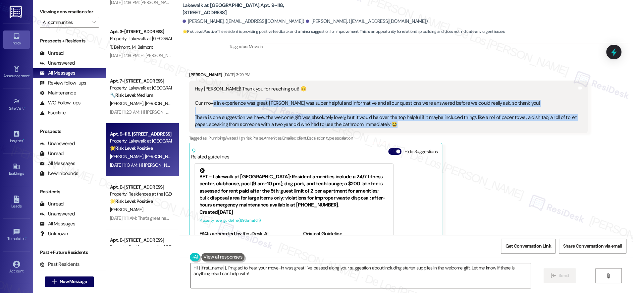
drag, startPoint x: 208, startPoint y: 102, endPoint x: 399, endPoint y: 131, distance: 194.2
click at [399, 131] on div "Hey [PERSON_NAME]! Thank you for reaching out! 😊 Our move in experience was gre…" at bounding box center [388, 107] width 399 height 53
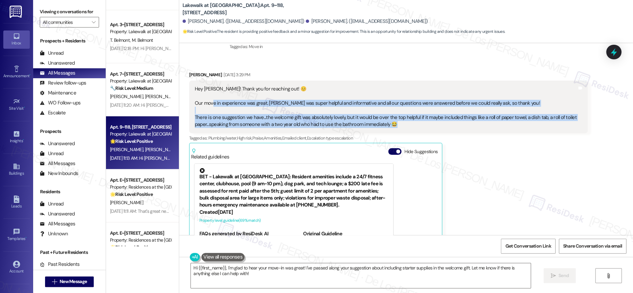
scroll to position [1635, 0]
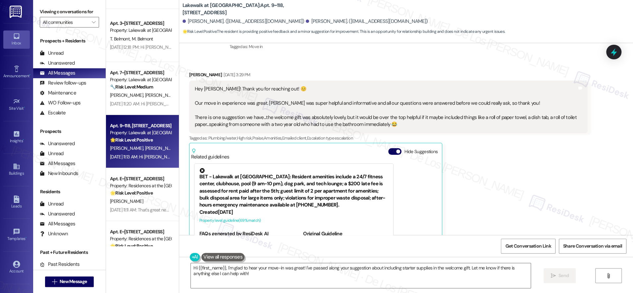
click at [129, 166] on div "Apt. 9~118, [STREET_ADDRESS] Property: Lakewalk at [GEOGRAPHIC_DATA] 🌟 Risk Lev…" at bounding box center [142, 141] width 73 height 53
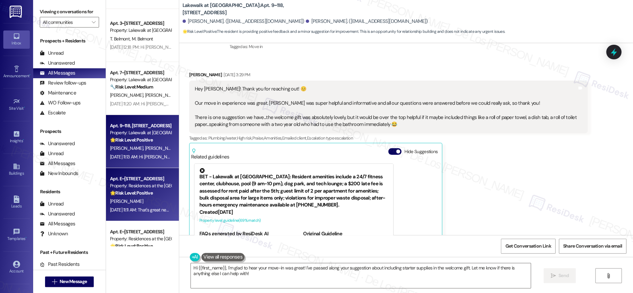
click at [143, 178] on div "Apt. E~[STREET_ADDRESS]" at bounding box center [140, 178] width 61 height 7
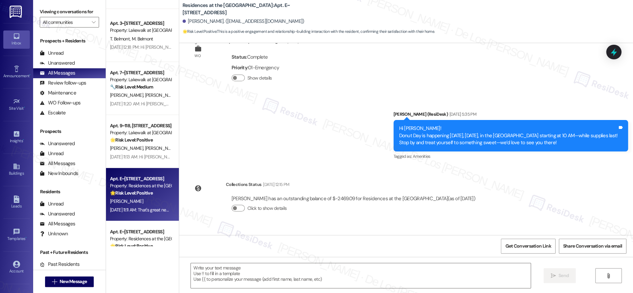
type textarea "Fetching suggested responses. Please feel free to read through the conversation…"
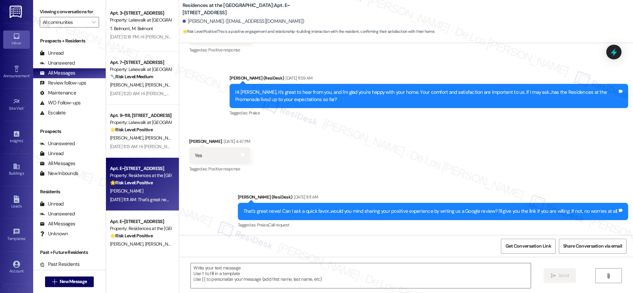
scroll to position [1693, 0]
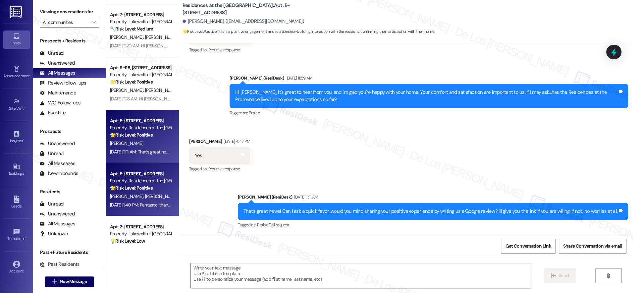
click at [148, 182] on div "Property: Residences at the [GEOGRAPHIC_DATA]" at bounding box center [140, 180] width 61 height 7
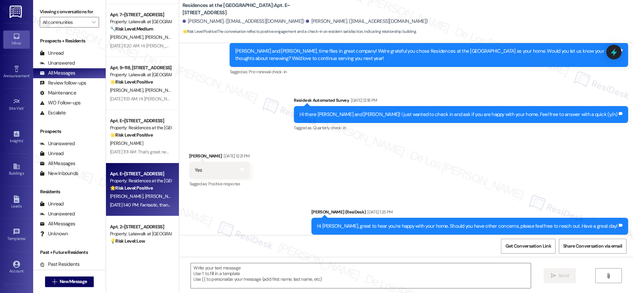
scroll to position [862, 0]
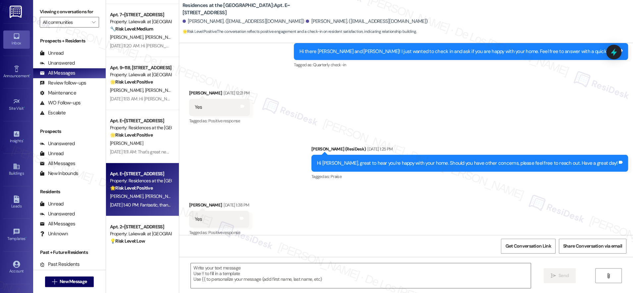
type textarea "Fetching suggested responses. Please feel free to read through the conversation…"
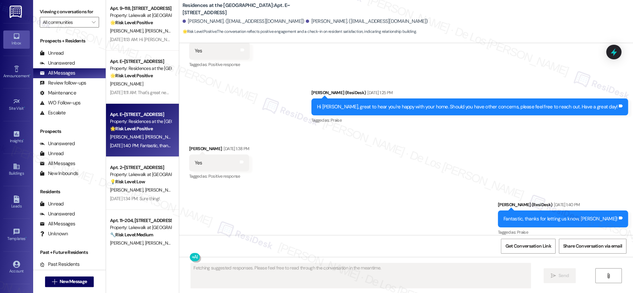
scroll to position [1767, 0]
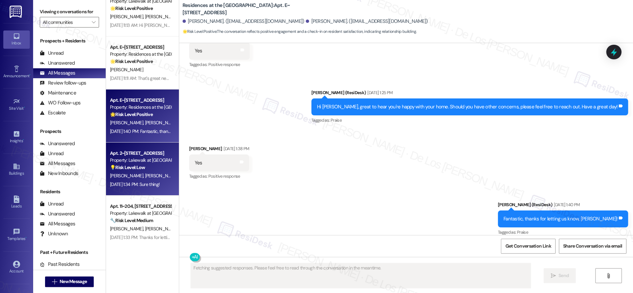
click at [139, 168] on strong "💡 Risk Level: Low" at bounding box center [127, 167] width 35 height 6
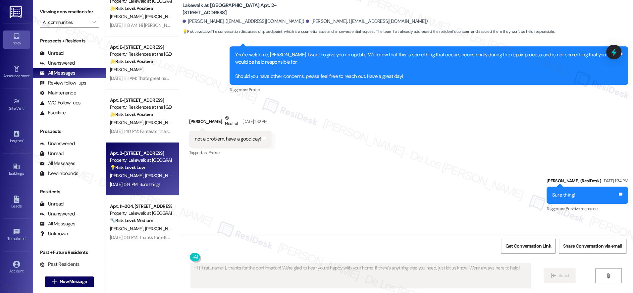
scroll to position [1724, 0]
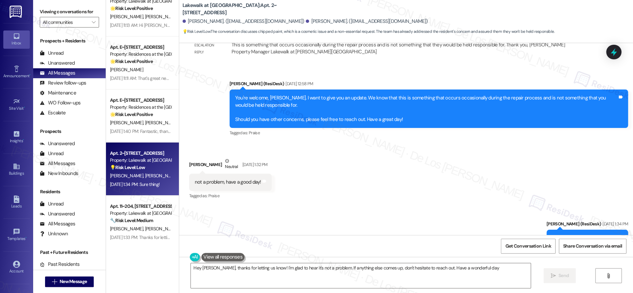
type textarea "Hey [PERSON_NAME], thanks for letting us know! I'm glad to hear it's not a prob…"
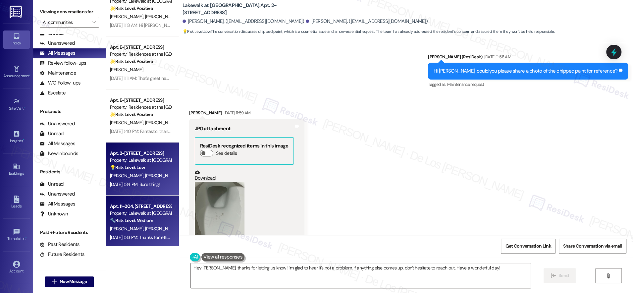
scroll to position [21, 0]
click at [132, 211] on div "Property: Lakewalk at [GEOGRAPHIC_DATA]" at bounding box center [140, 213] width 61 height 7
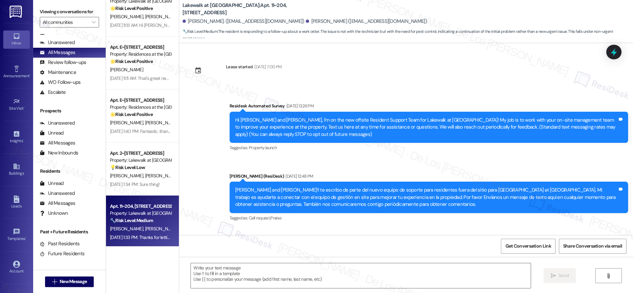
scroll to position [147, 0]
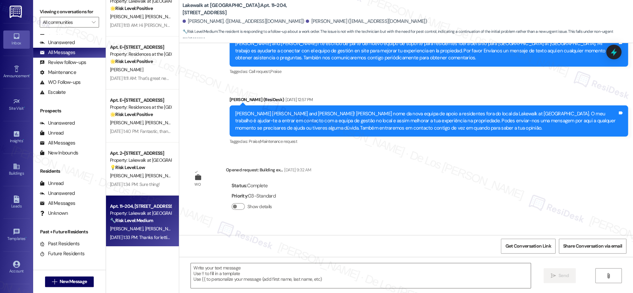
type textarea "Fetching suggested responses. Please feel free to read through the conversation…"
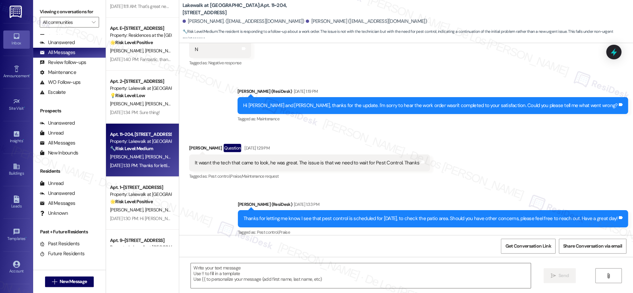
scroll to position [1840, 0]
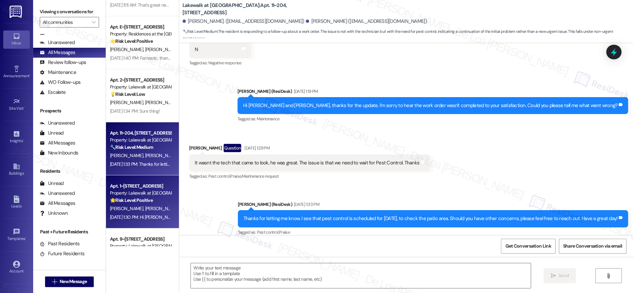
click at [141, 184] on div "Apt. 1~[STREET_ADDRESS]" at bounding box center [140, 186] width 61 height 7
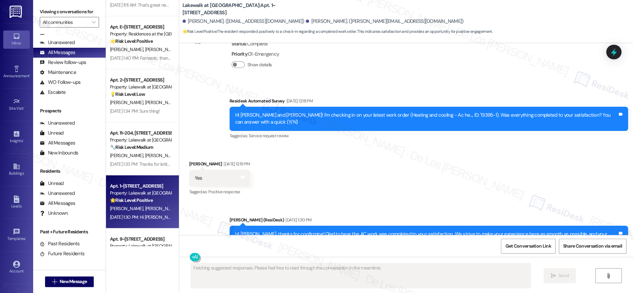
scroll to position [316, 0]
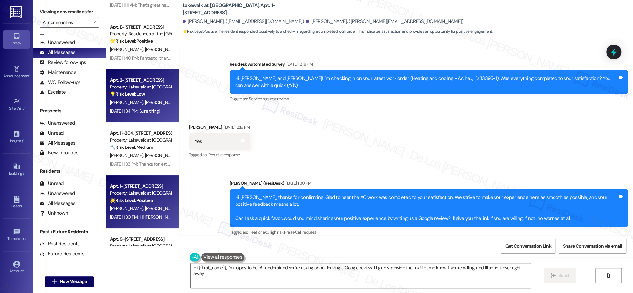
type textarea "Hi {{first_name}}, I'm happy to help! I understand you're asking about leaving …"
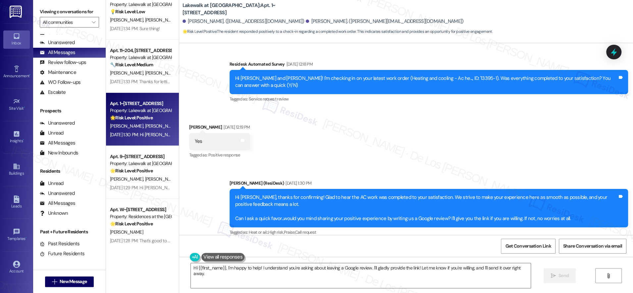
scroll to position [1924, 0]
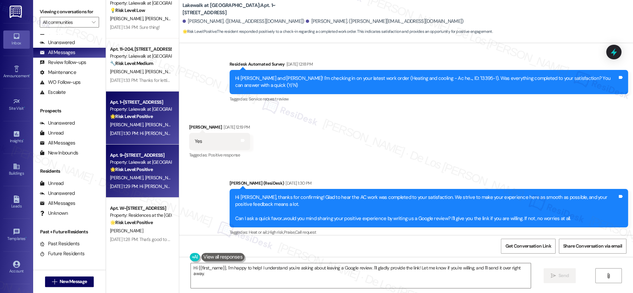
click at [147, 187] on div "[DATE] 1:29 PM: Hi [PERSON_NAME], it’s great to hear from you and I’m glad your…" at bounding box center [497, 186] width 775 height 6
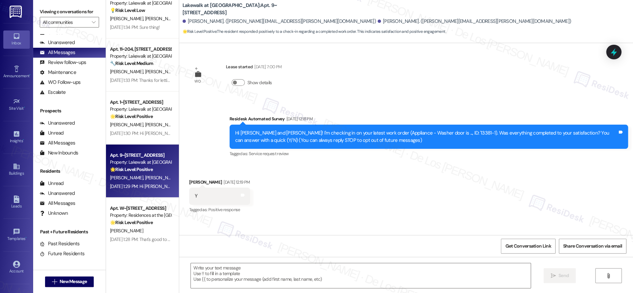
type textarea "Fetching suggested responses. Please feel free to read through the conversation…"
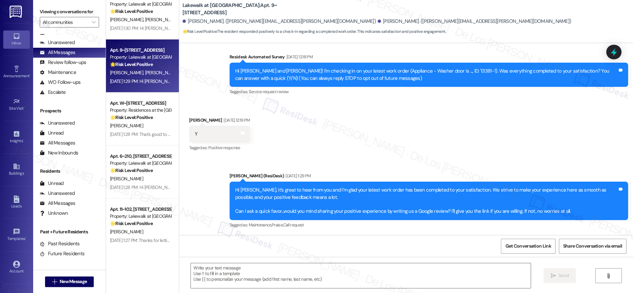
scroll to position [2030, 0]
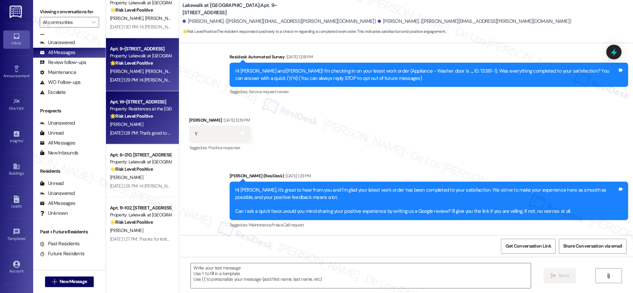
click at [144, 127] on div "[PERSON_NAME]" at bounding box center [140, 124] width 63 height 8
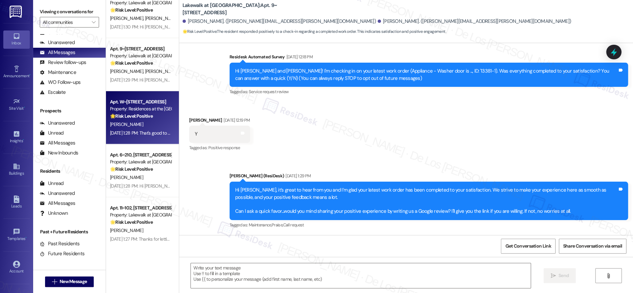
type textarea "Fetching suggested responses. Please feel free to read through the conversation…"
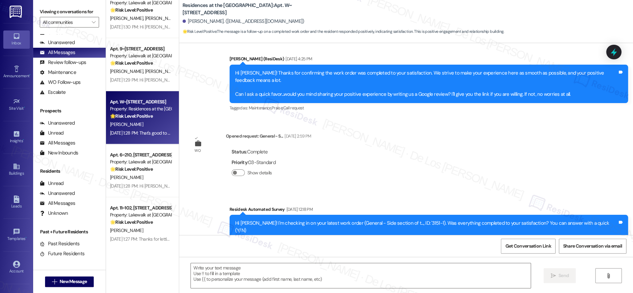
scroll to position [496, 0]
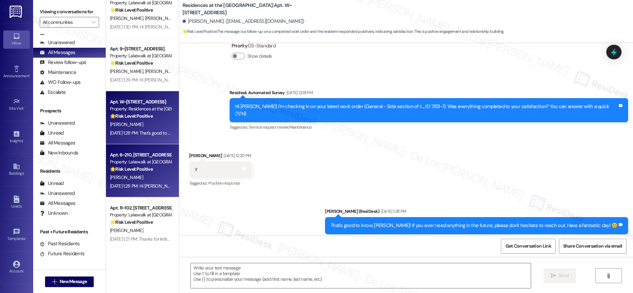
click at [129, 168] on strong "🌟 Risk Level: Positive" at bounding box center [131, 169] width 43 height 6
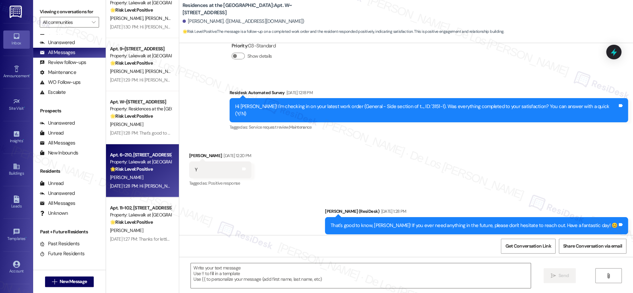
type textarea "Fetching suggested responses. Please feel free to read through the conversation…"
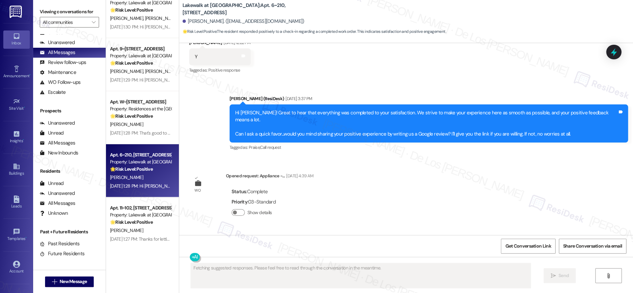
scroll to position [986, 0]
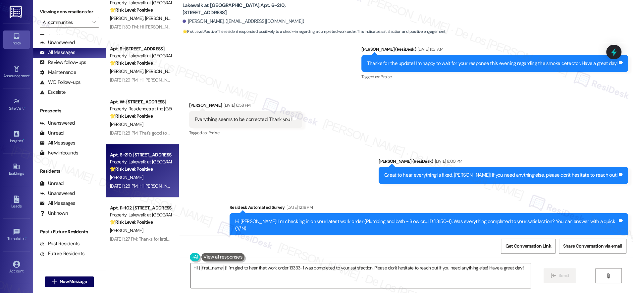
type textarea "Hi {{first_name}}! I'm glad to hear that work order 13333-1 was completed to yo…"
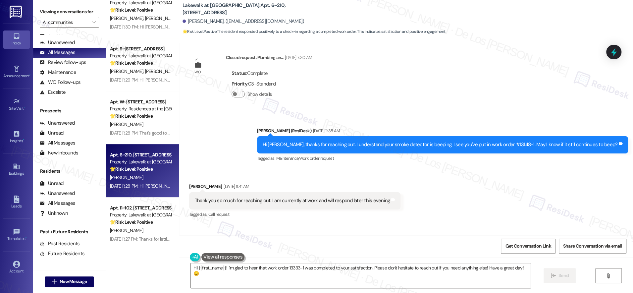
scroll to position [437, 0]
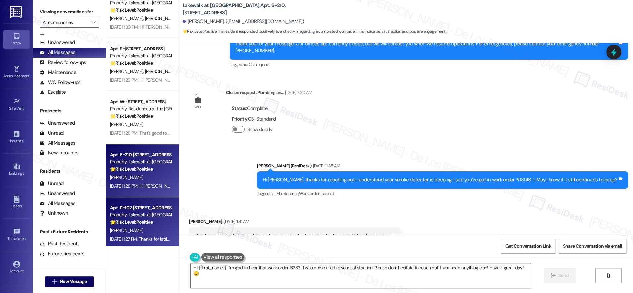
click at [134, 216] on div "Property: Lakewalk at [GEOGRAPHIC_DATA]" at bounding box center [140, 214] width 61 height 7
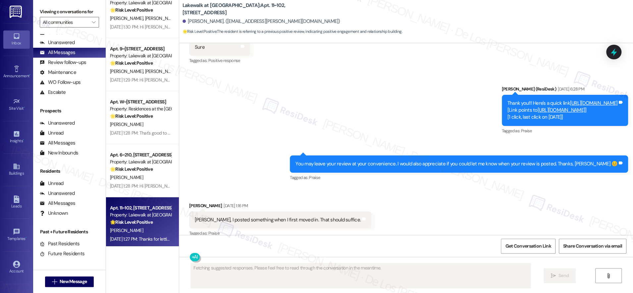
scroll to position [590, 0]
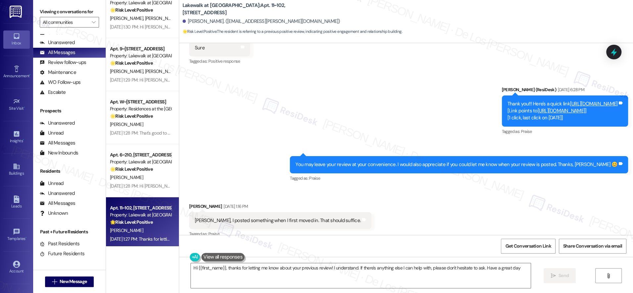
type textarea "Hi {{first_name}}, thanks for letting me know about your previous review! I und…"
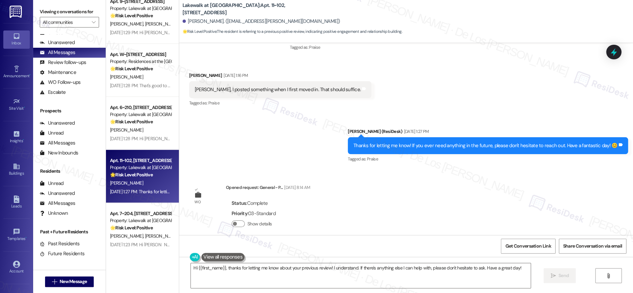
scroll to position [2086, 0]
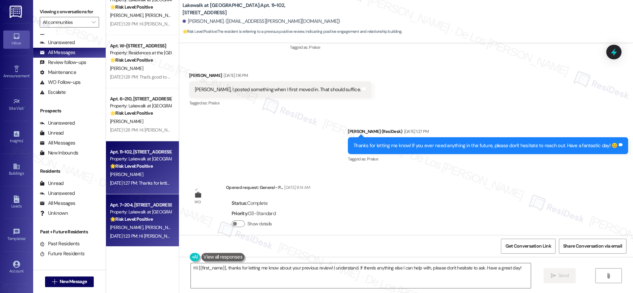
click at [134, 223] on div "Apt. 7~204, [STREET_ADDRESS] Property: Lakewalk at [GEOGRAPHIC_DATA] 🌟 Risk Lev…" at bounding box center [140, 212] width 63 height 23
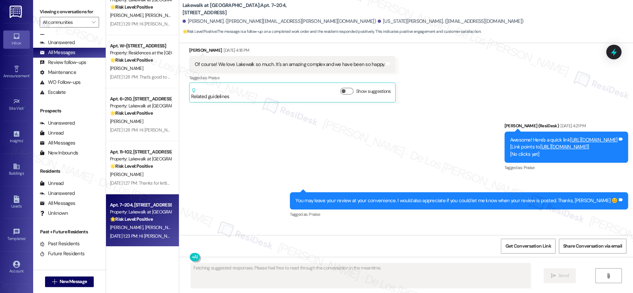
scroll to position [381, 0]
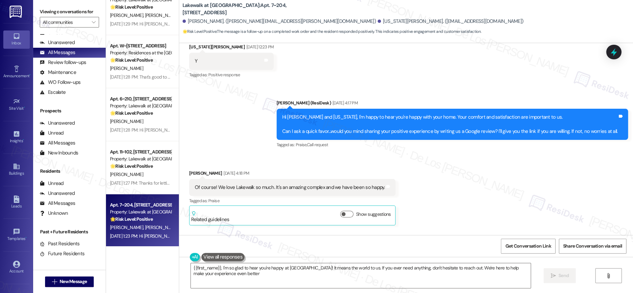
type textarea "{{first_name}}, I'm so glad to hear you're happy at [GEOGRAPHIC_DATA]! It means…"
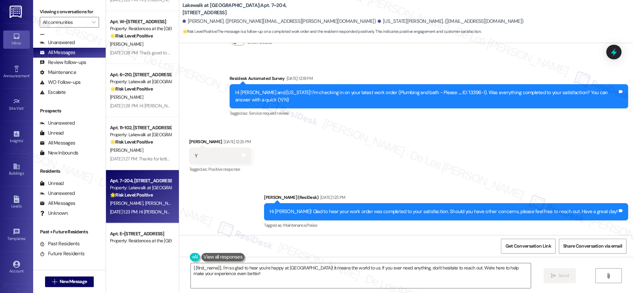
scroll to position [2229, 0]
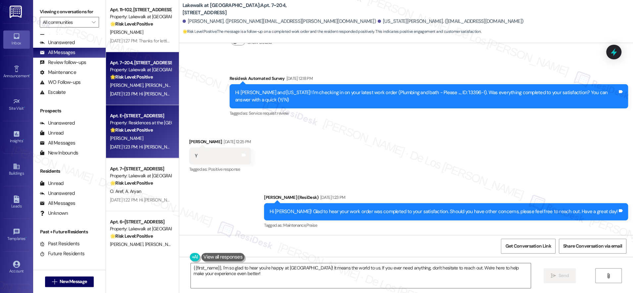
click at [144, 135] on div "[PERSON_NAME]" at bounding box center [140, 138] width 63 height 8
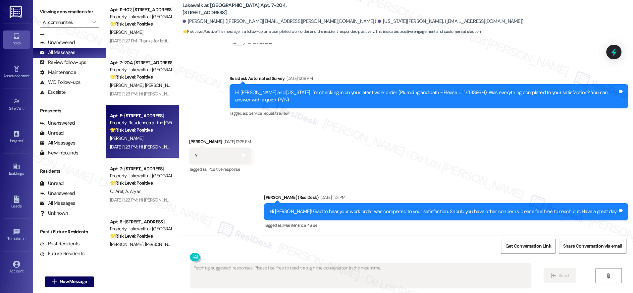
scroll to position [333, 0]
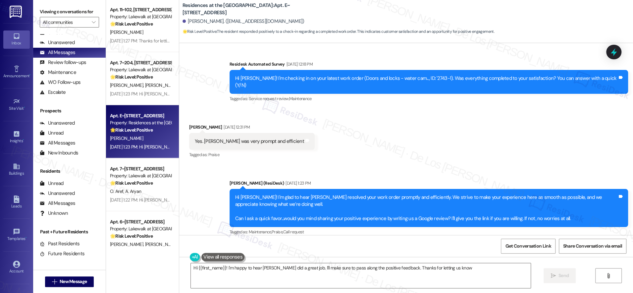
type textarea "Hi {{first_name}}! I'm happy to hear [PERSON_NAME] did a great job. I'll make s…"
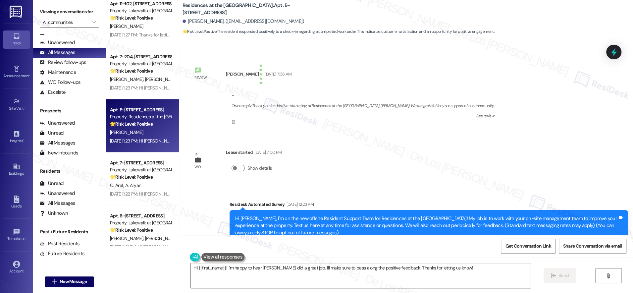
scroll to position [2243, 0]
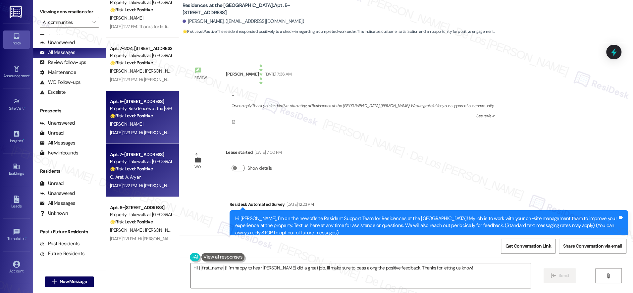
click at [136, 161] on div "Property: Lakewalk at [GEOGRAPHIC_DATA]" at bounding box center [140, 161] width 61 height 7
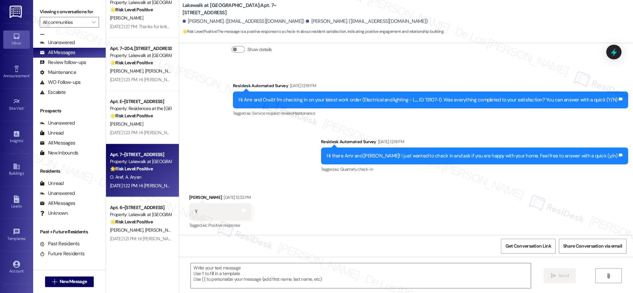
type textarea "Fetching suggested responses. Please feel free to read through the conversation…"
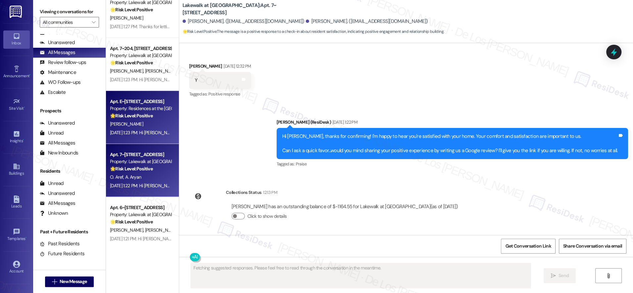
scroll to position [2302, 0]
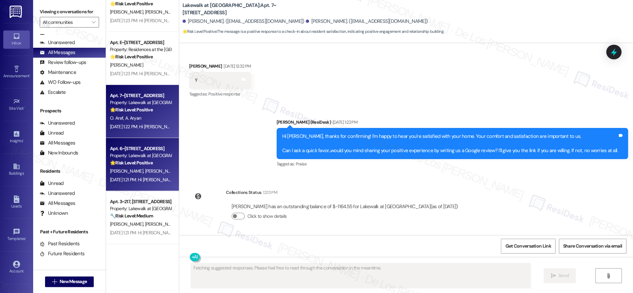
click at [134, 154] on div "Property: Lakewalk at [GEOGRAPHIC_DATA]" at bounding box center [140, 155] width 61 height 7
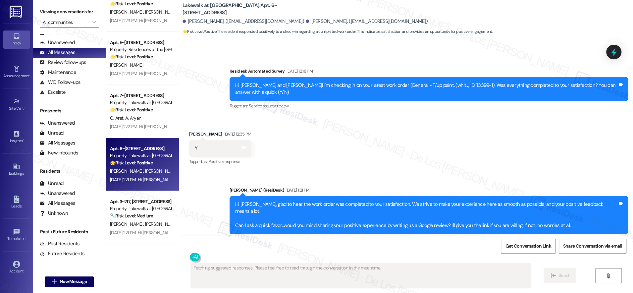
scroll to position [2375, 0]
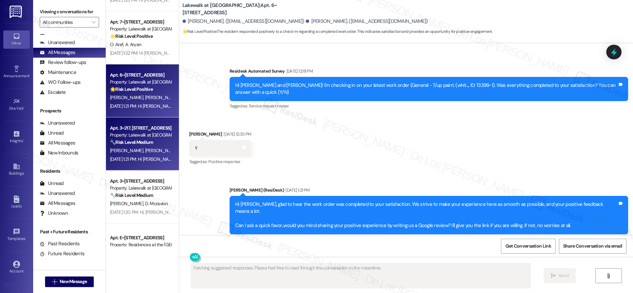
click at [147, 145] on strong "🔧 Risk Level: Medium" at bounding box center [131, 142] width 43 height 6
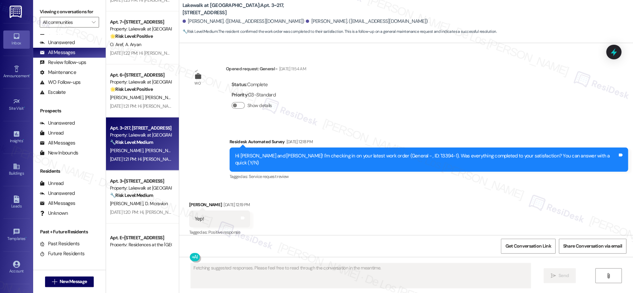
scroll to position [318, 0]
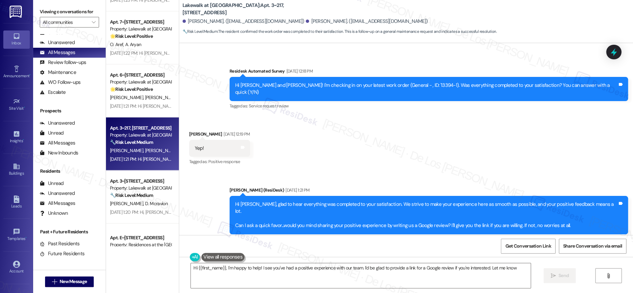
type textarea "Hi {{first_name}}, I'm happy to help! I see you've had a positive experience wi…"
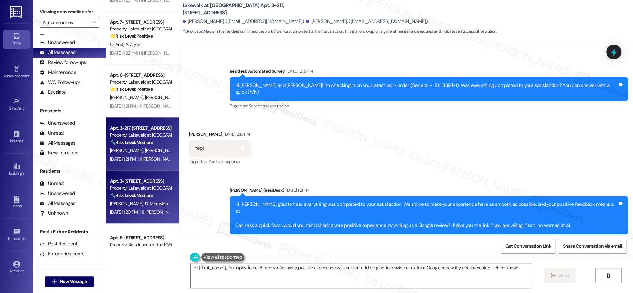
click at [120, 191] on div "Property: Lakewalk at [GEOGRAPHIC_DATA]" at bounding box center [140, 188] width 61 height 7
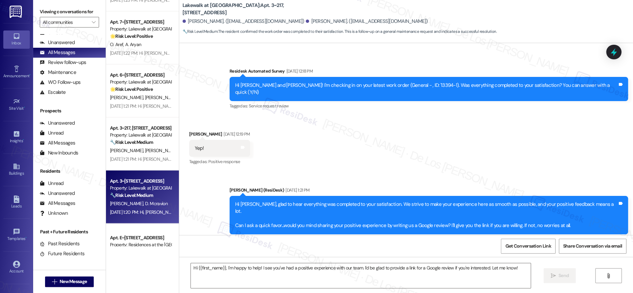
type textarea "Fetching suggested responses. Please feel free to read through the conversation…"
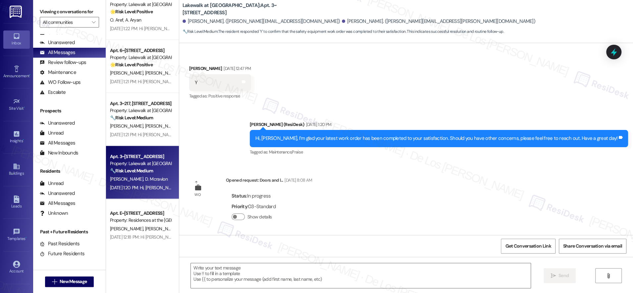
scroll to position [2406, 0]
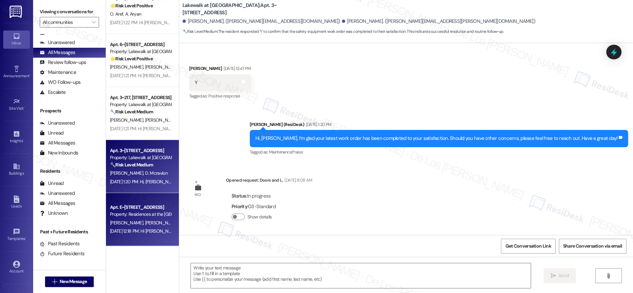
click at [138, 198] on div "Apt. E~[STREET_ADDRESS] Property: Residences at the Promenade [PERSON_NAME] [PE…" at bounding box center [142, 219] width 73 height 53
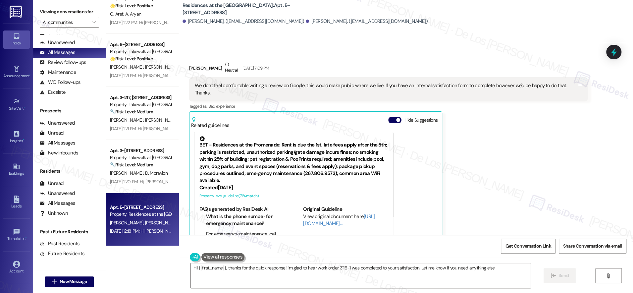
type textarea "Hi {{first_name}}, thanks for the quick response! I'm glad to hear work order 3…"
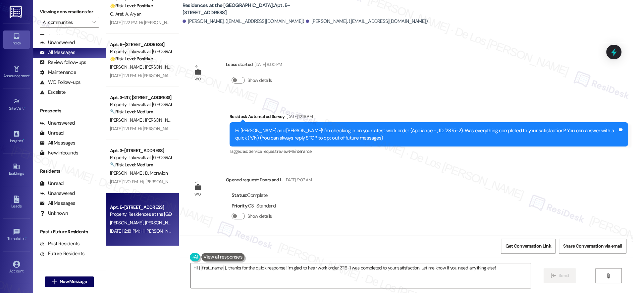
scroll to position [0, 0]
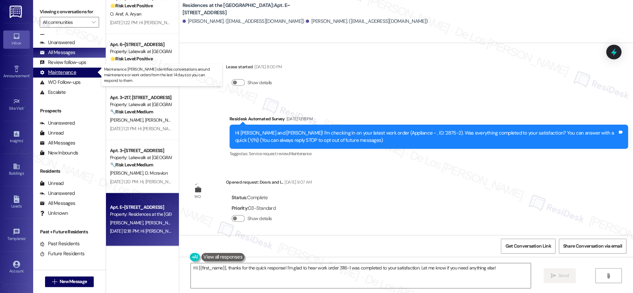
click at [86, 72] on div "Maintenance (undefined)" at bounding box center [69, 73] width 73 height 10
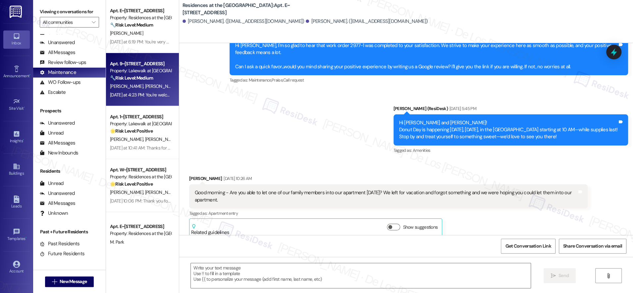
type textarea "Fetching suggested responses. Please feel free to read through the conversation…"
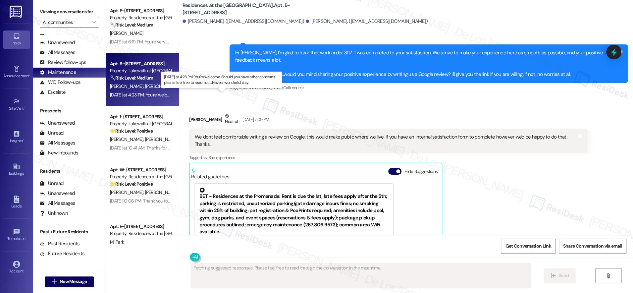
scroll to position [1478, 0]
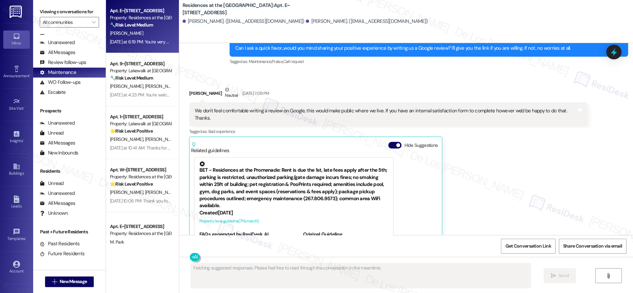
click at [138, 43] on div "[DATE] at 6:19 PM: You're very welcome, [PERSON_NAME]! [DATE] at 6:19 PM: You'r…" at bounding box center [165, 42] width 110 height 6
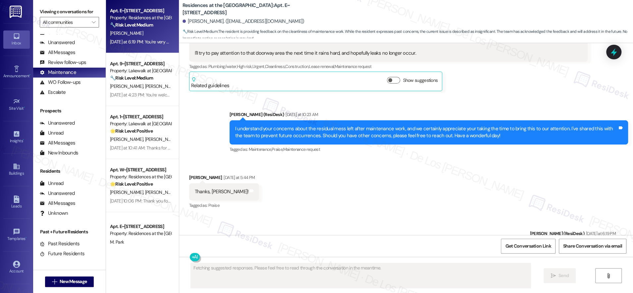
scroll to position [1262, 0]
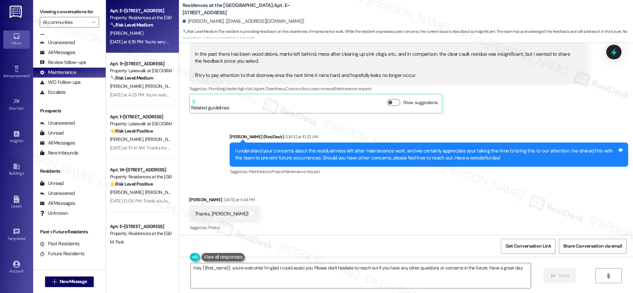
type textarea "Hey {{first_name}}, you're welcome! I'm glad I could assist you. Please don't h…"
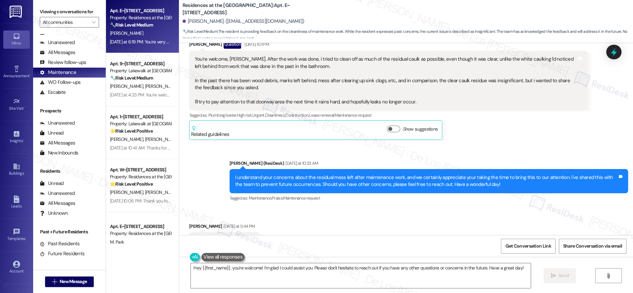
scroll to position [1209, 0]
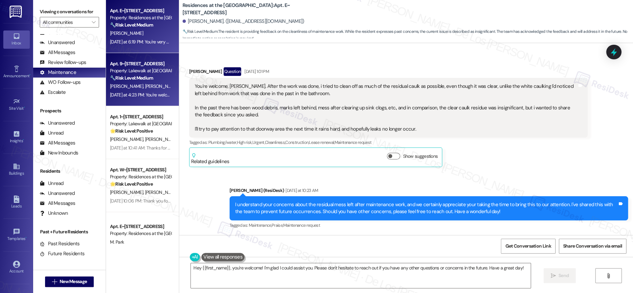
click at [157, 90] on div "[PERSON_NAME] [PERSON_NAME]" at bounding box center [140, 86] width 63 height 8
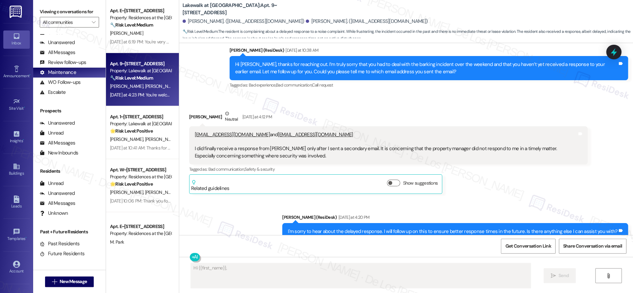
scroll to position [1421, 0]
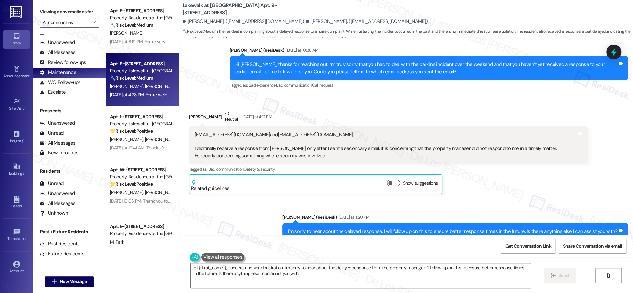
type textarea "Hi {{first_name}}, I understand your frustration. I'm sorry to hear about the d…"
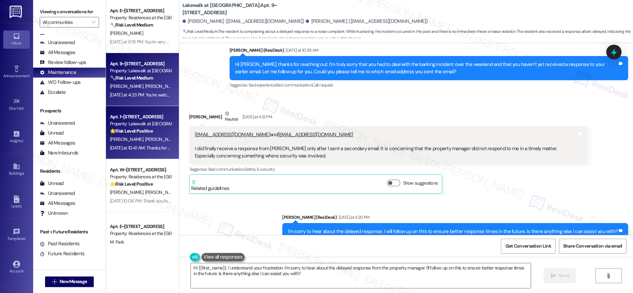
click at [145, 139] on span "[PERSON_NAME]" at bounding box center [162, 139] width 35 height 6
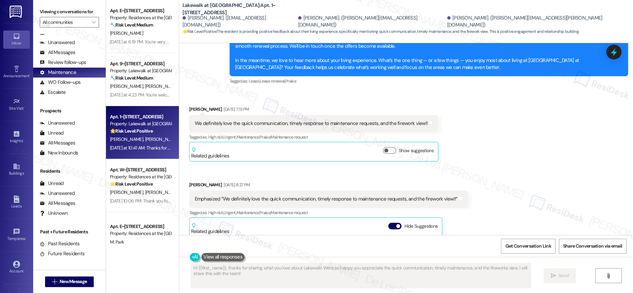
scroll to position [1656, 0]
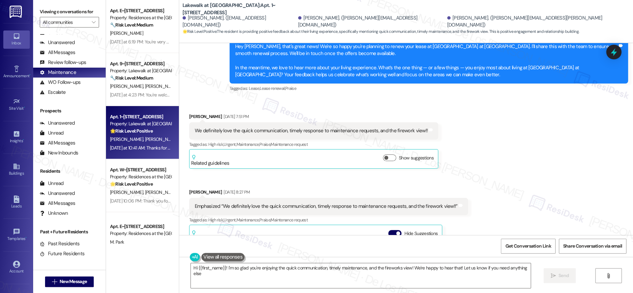
type textarea "Hi {{first_name}}! I'm so glad you're enjoying the quick communication, timely …"
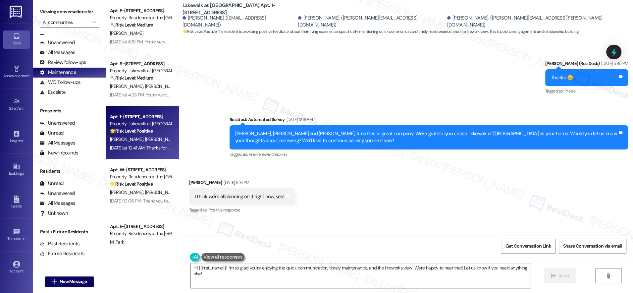
scroll to position [1418, 0]
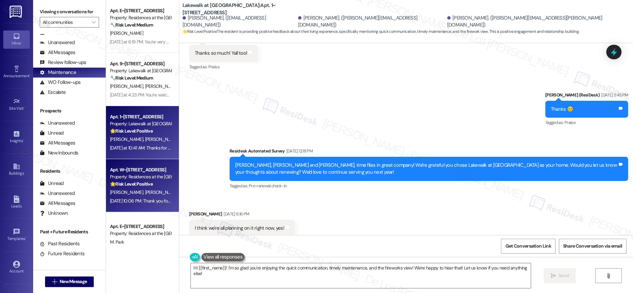
click at [132, 201] on div "[DATE] 10:06 PM: Thank you for your message. Our offices are currently closed, …" at bounding box center [312, 201] width 404 height 6
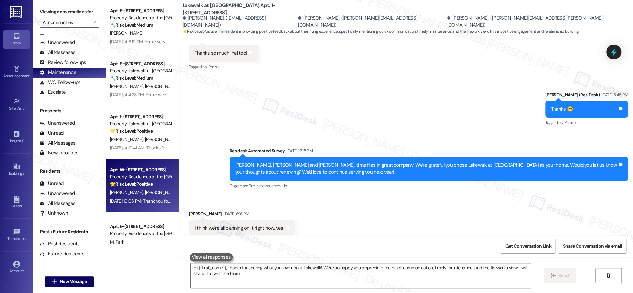
type textarea "Hi {{first_name}}, thanks for sharing what you love about Lakewalk! We're so ha…"
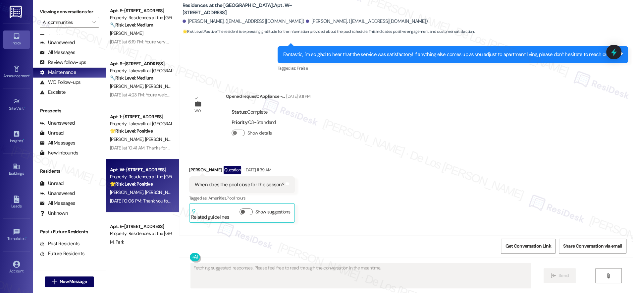
scroll to position [1671, 0]
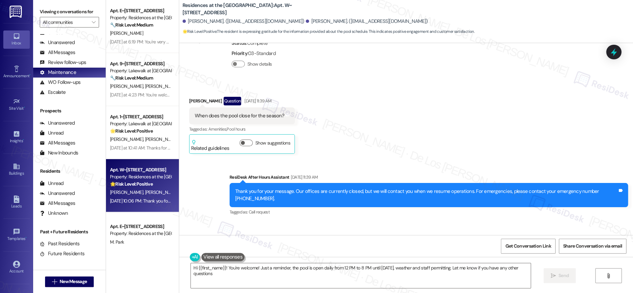
type textarea "Hi {{first_name}}! You're welcome! Just a reminder, the pool is open daily from…"
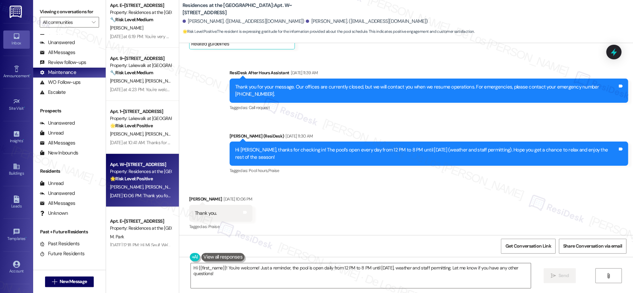
scroll to position [35, 0]
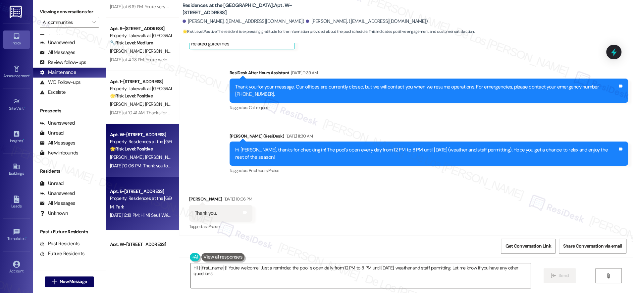
click at [132, 199] on div "Property: Residences at the [GEOGRAPHIC_DATA]" at bounding box center [140, 198] width 61 height 7
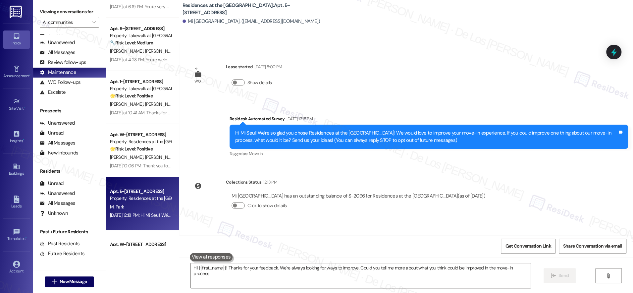
type textarea "Hi {{first_name}}! Thanks for your feedback. We're always looking for ways to i…"
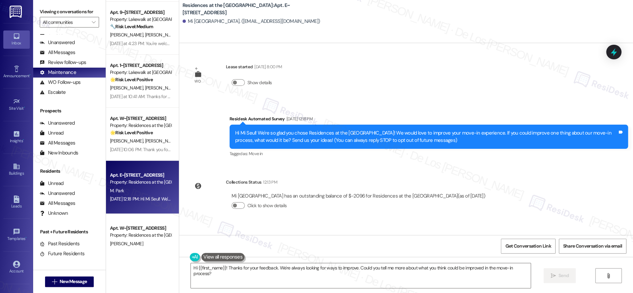
scroll to position [54, 0]
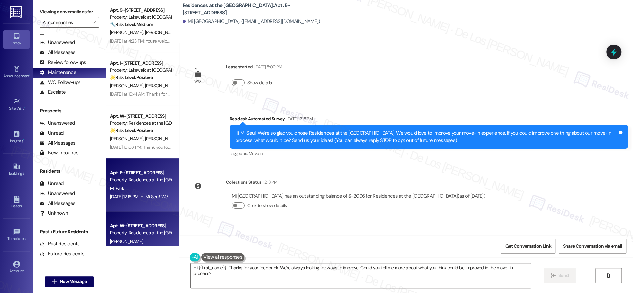
click at [136, 240] on div "[PERSON_NAME]" at bounding box center [140, 241] width 63 height 8
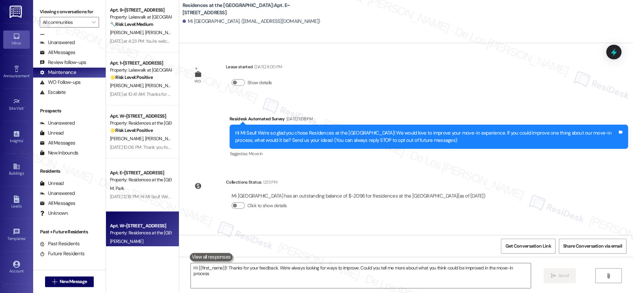
type textarea "Hi {{first_name}}! Thanks for your feedback. We're always looking for ways to i…"
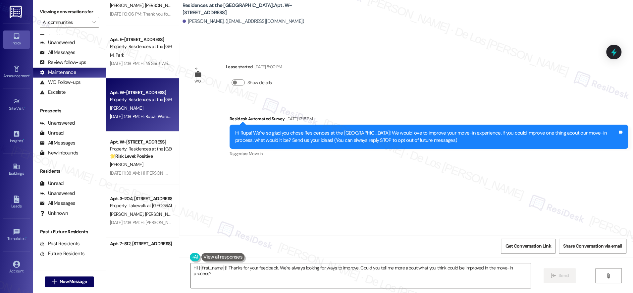
scroll to position [217, 0]
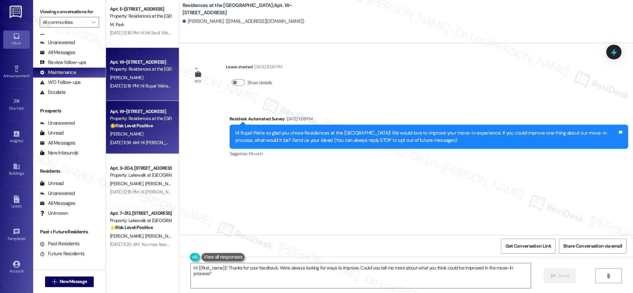
click at [141, 135] on div "[PERSON_NAME]" at bounding box center [140, 134] width 63 height 8
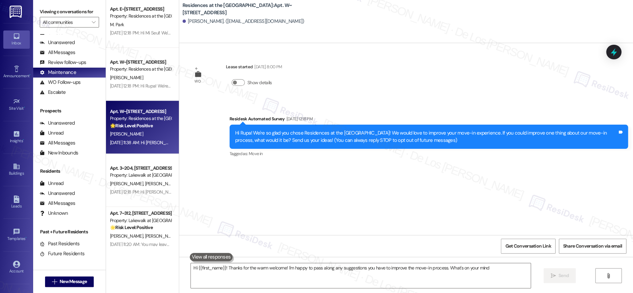
type textarea "Hi {{first_name}}! Thanks for the warm welcome! I'm happy to pass along any sug…"
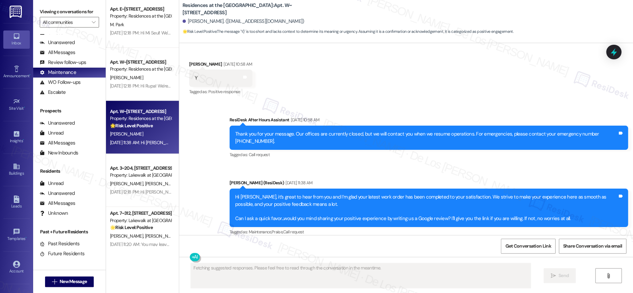
scroll to position [355, 0]
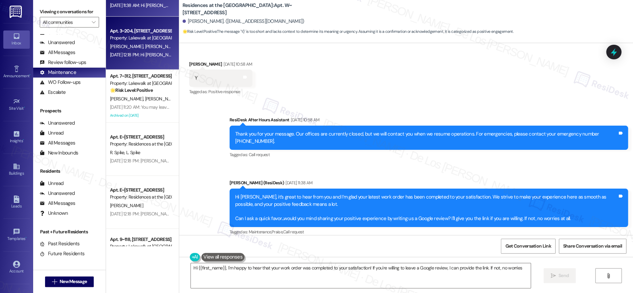
type textarea "Hi {{first_name}}, I'm happy to hear that your work order was completed to your…"
click at [128, 51] on div "[DATE] 12:18 PM: Hi [PERSON_NAME] and [PERSON_NAME]! We're so glad you chose La…" at bounding box center [140, 55] width 63 height 8
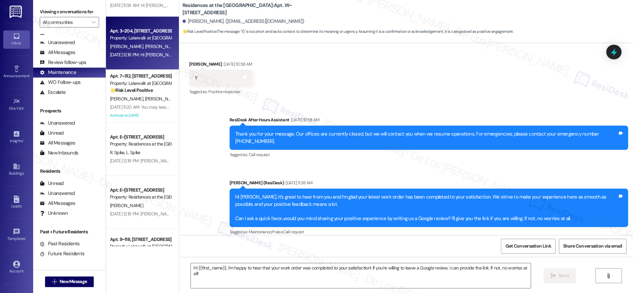
type textarea "Fetching suggested responses. Please feel free to read through the conversation…"
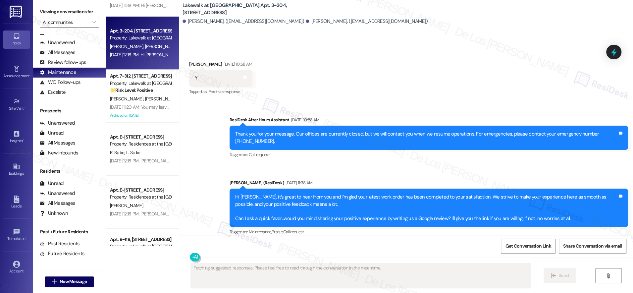
scroll to position [0, 0]
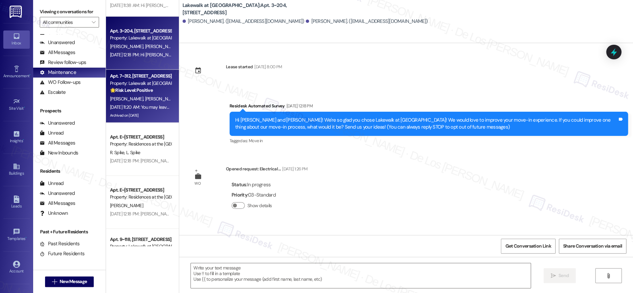
click at [132, 97] on span "[PERSON_NAME]" at bounding box center [127, 99] width 35 height 6
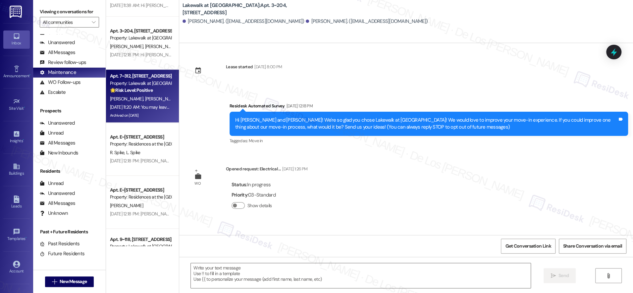
type textarea "Fetching suggested responses. Please feel free to read through the conversation…"
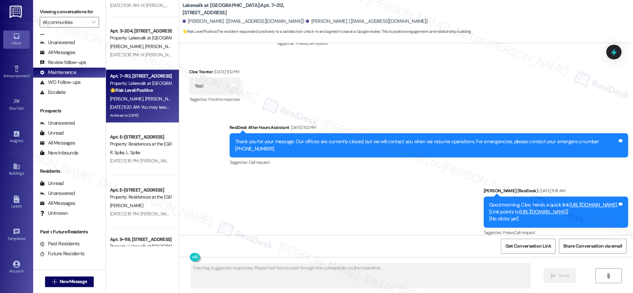
scroll to position [1083, 0]
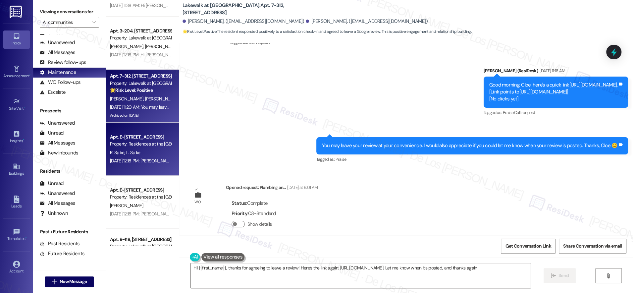
type textarea "Hi {{first_name}}, thanks for agreeing to leave a review! Here's the link again…"
click at [137, 156] on div "R. [PERSON_NAME] Spike" at bounding box center [140, 153] width 63 height 8
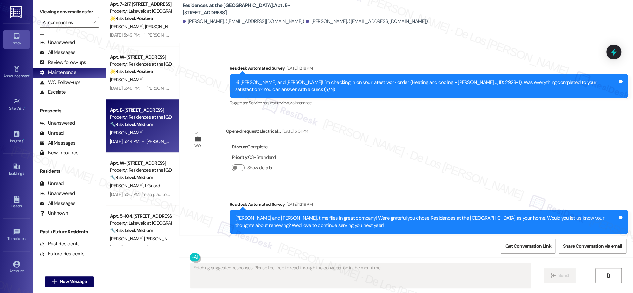
scroll to position [2406, 0]
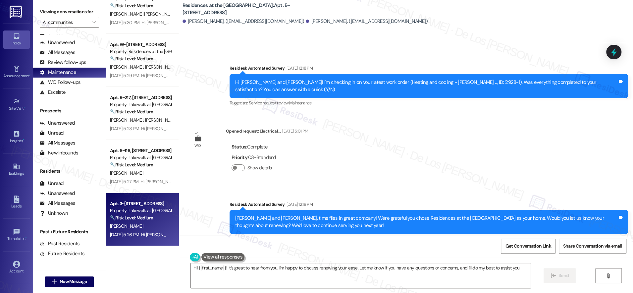
type textarea "Hi {{first_name}}! It's great to hear from you. I'm happy to discuss renewing y…"
click at [137, 215] on strong "🔧 Risk Level: Medium" at bounding box center [131, 218] width 43 height 6
type textarea "Fetching suggested responses. Please feel free to read through the conversation…"
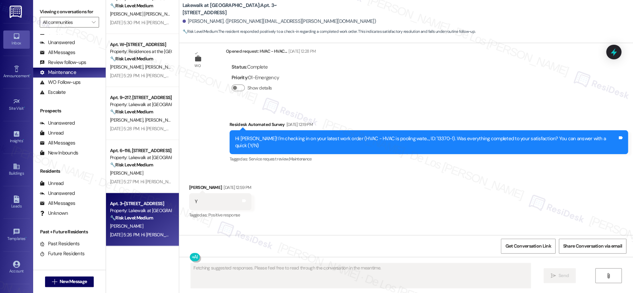
scroll to position [858, 0]
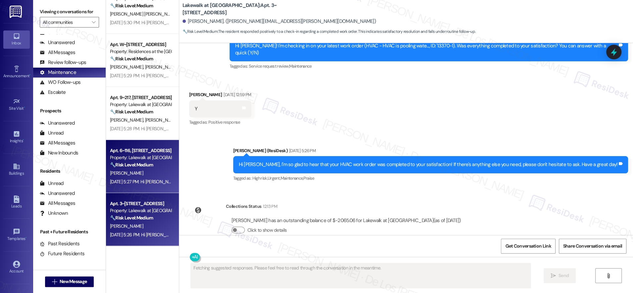
click at [135, 182] on div "[DATE] 5:27 PM: Hi [PERSON_NAME], it's great to hear that your latest work orde…" at bounding box center [285, 182] width 350 height 6
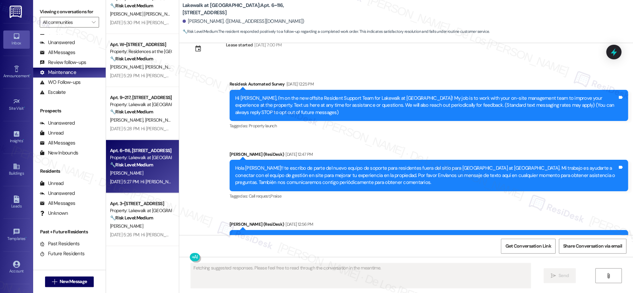
scroll to position [0, 0]
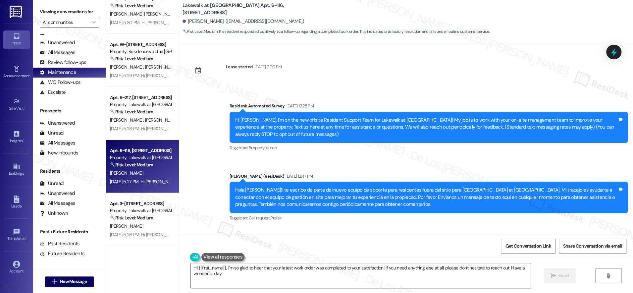
type textarea "Hi {{first_name}}, I'm so glad to hear that your latest work order was complete…"
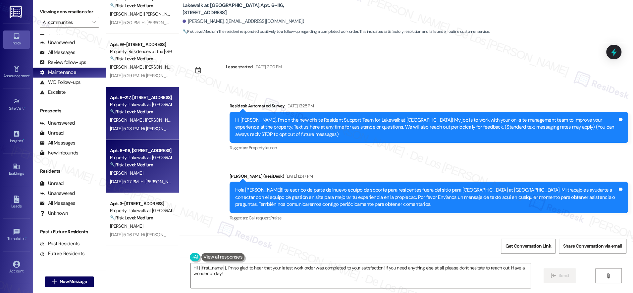
click at [129, 129] on div "[DATE] 5:28 PM: Hi [PERSON_NAME], I'm glad to hear work order 13377-1 was compl…" at bounding box center [310, 129] width 401 height 6
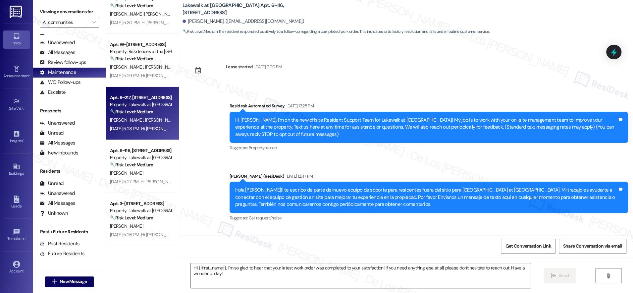
type textarea "Fetching suggested responses. Please feel free to read through the conversation…"
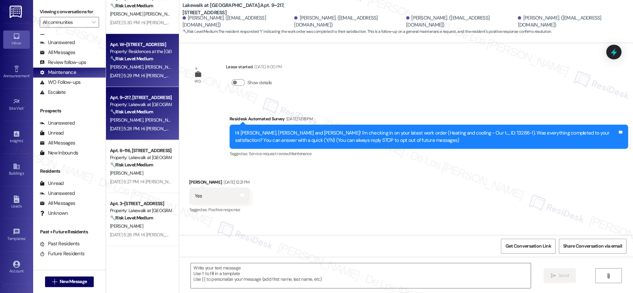
click at [154, 63] on div "[PERSON_NAME] [PERSON_NAME]" at bounding box center [140, 67] width 63 height 8
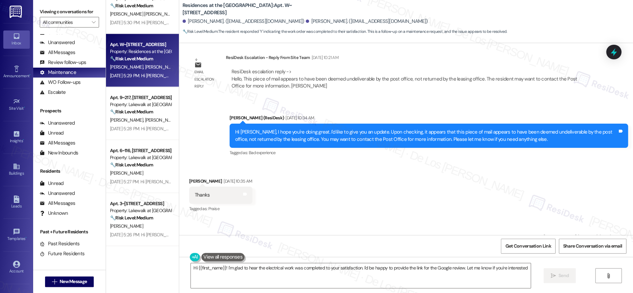
type textarea "Hi {{first_name}}! I'm glad to hear the electrical work was completed to your s…"
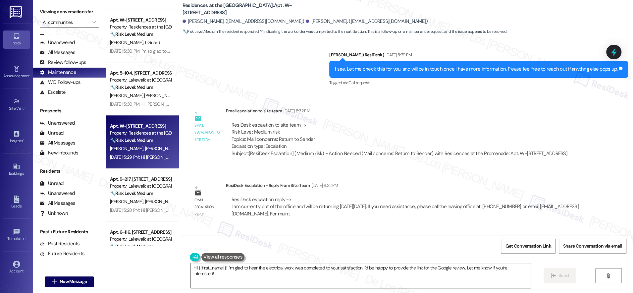
scroll to position [2324, 0]
click at [141, 88] on strong "🔧 Risk Level: Medium" at bounding box center [131, 88] width 43 height 6
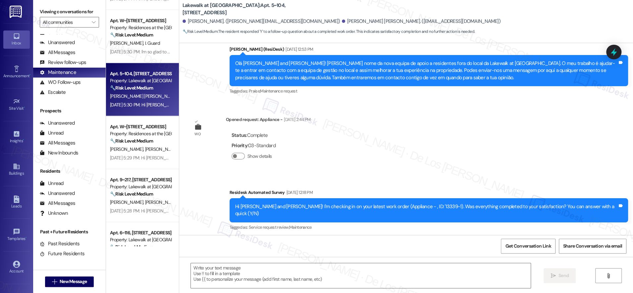
type textarea "Fetching suggested responses. Please feel free to read through the conversation…"
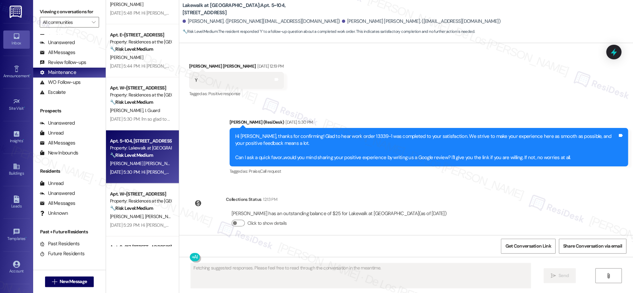
scroll to position [2246, 0]
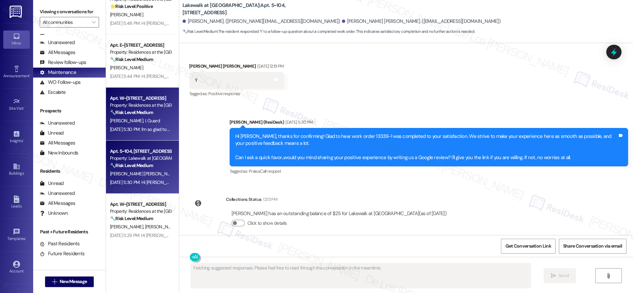
click at [136, 99] on div "Apt. W~[STREET_ADDRESS]" at bounding box center [140, 98] width 61 height 7
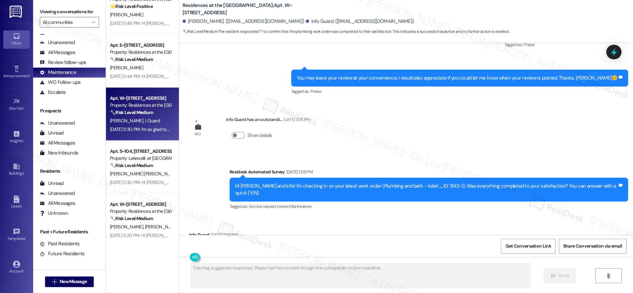
scroll to position [638, 0]
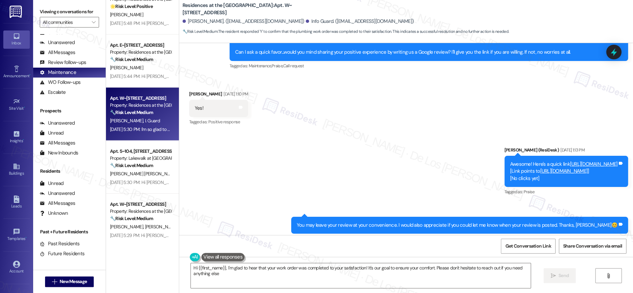
type textarea "Hi {{first_name}}, I'm glad to hear that your work order was completed to your …"
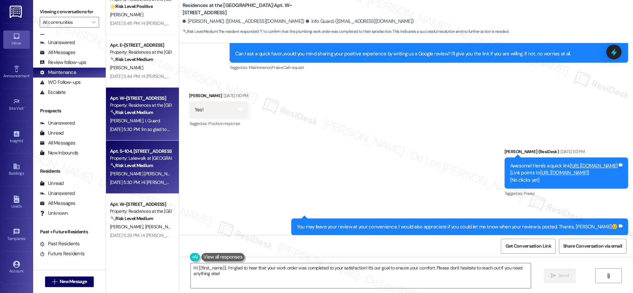
click at [132, 165] on strong "🔧 Risk Level: Medium" at bounding box center [131, 165] width 43 height 6
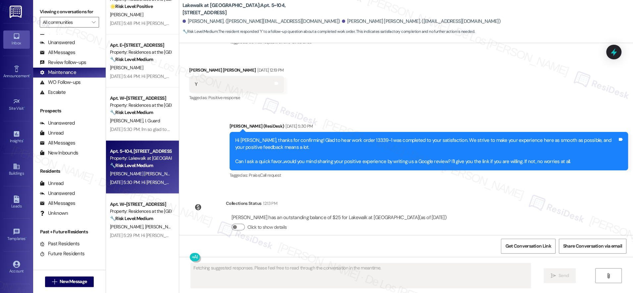
scroll to position [386, 0]
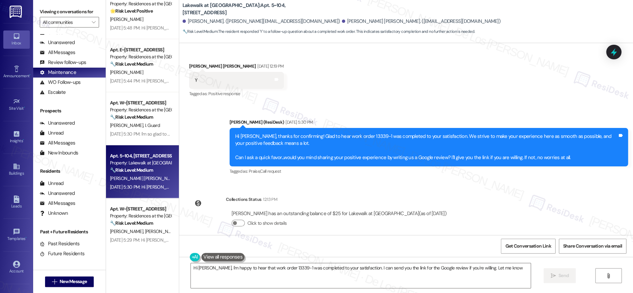
type textarea "Hi [PERSON_NAME], I'm happy to hear that work order 13339-1 was completed to yo…"
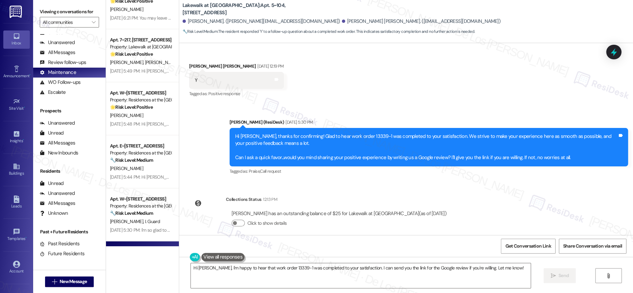
scroll to position [2145, 0]
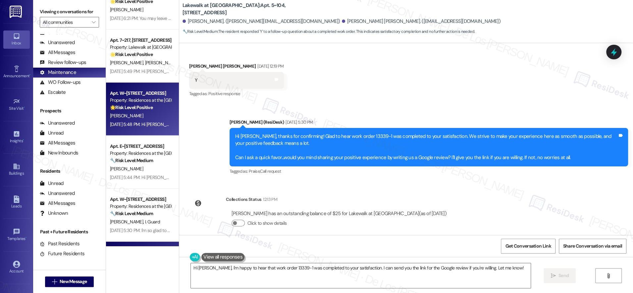
click at [145, 116] on div "[PERSON_NAME]" at bounding box center [140, 116] width 63 height 8
type textarea "Fetching suggested responses. Please feel free to read through the conversation…"
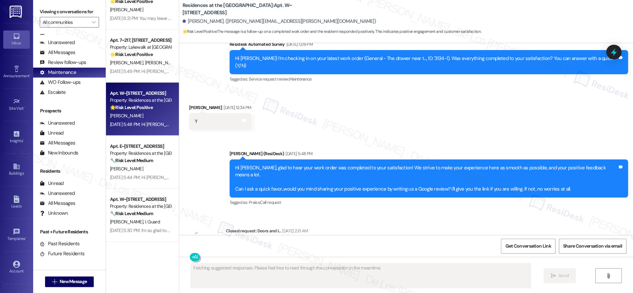
scroll to position [311, 0]
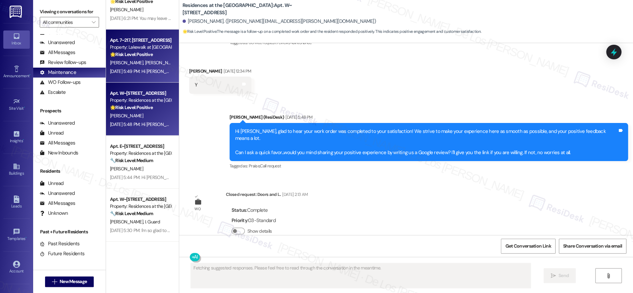
click at [113, 61] on span "[PERSON_NAME]" at bounding box center [127, 63] width 35 height 6
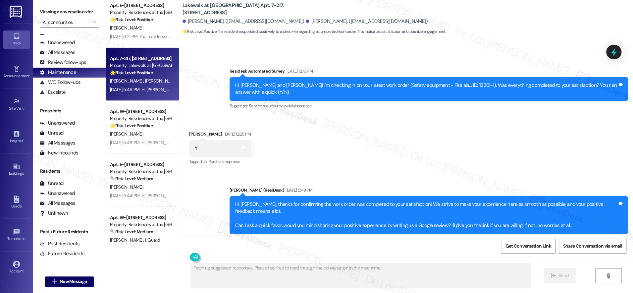
scroll to position [2023, 0]
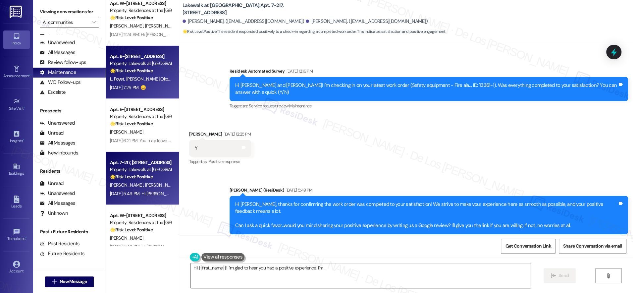
type textarea "Hi {{first_name}}! I'm glad to hear you had a positive experience. I'm happy"
click at [123, 46] on div "Apt. 6~209, [STREET_ADDRESS] Property: Lakewalk at [GEOGRAPHIC_DATA] 🌟 Risk Lev…" at bounding box center [142, 72] width 73 height 53
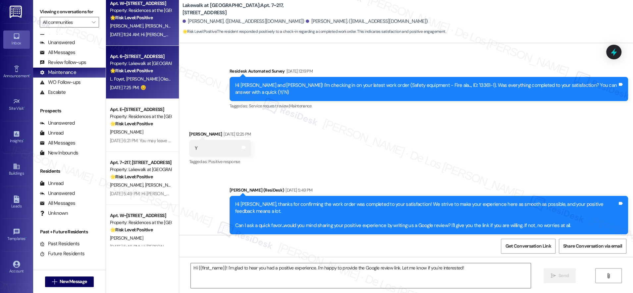
type textarea "Fetching suggested responses. Please feel free to read through the conversation…"
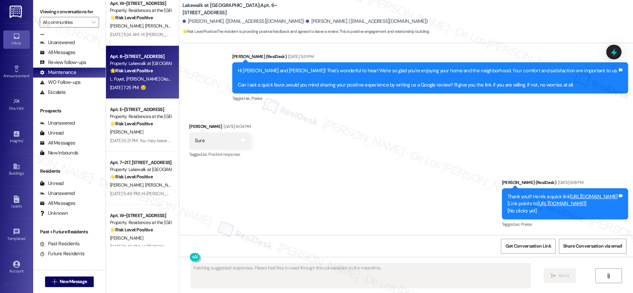
scroll to position [402, 0]
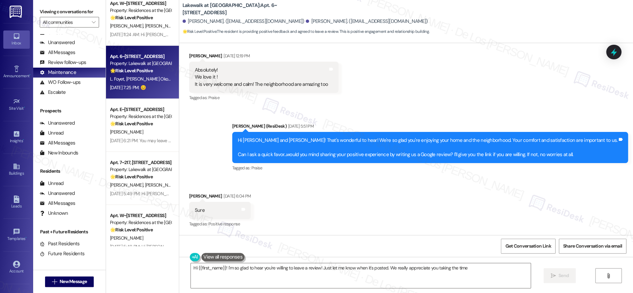
type textarea "Hi {{first_name}}! I'm so glad to hear you're willing to leave a review! Just l…"
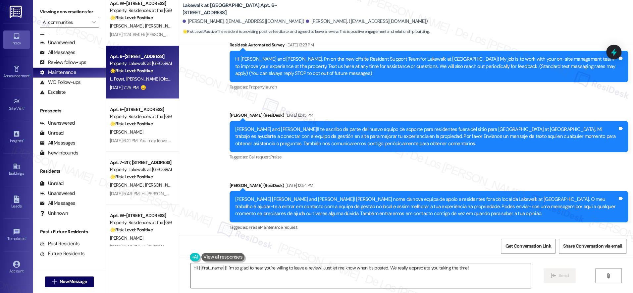
scroll to position [0, 0]
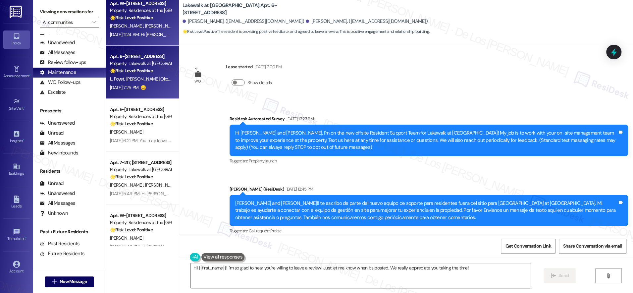
click at [148, 28] on div "[PERSON_NAME][GEOGRAPHIC_DATA][PERSON_NAME]" at bounding box center [140, 26] width 63 height 8
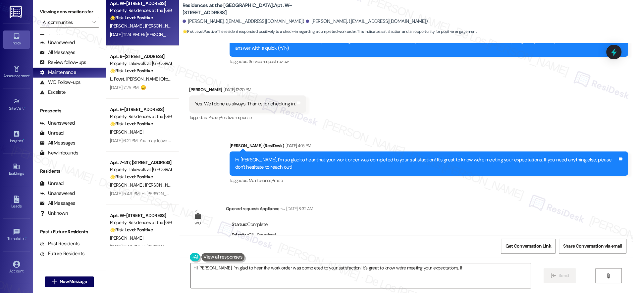
scroll to position [484, 0]
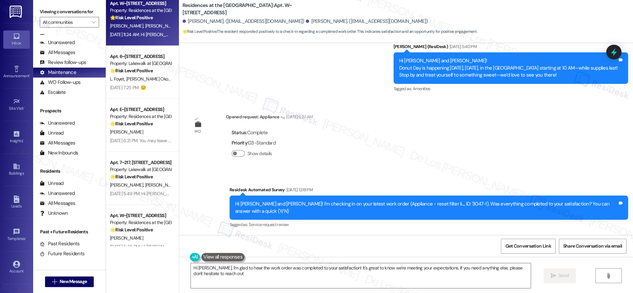
type textarea "Hi [PERSON_NAME], I'm glad to hear the work order was completed to your satisfa…"
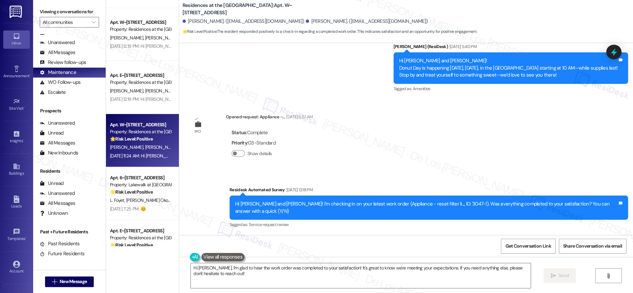
scroll to position [1896, 0]
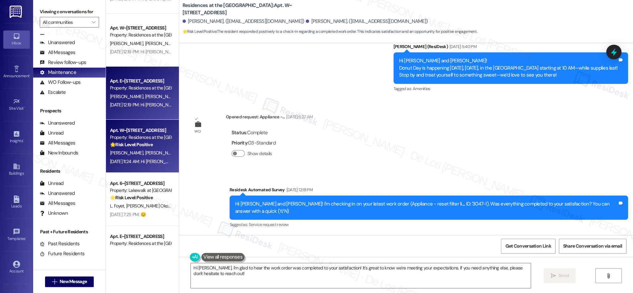
click at [141, 85] on div "Property: Residences at the [GEOGRAPHIC_DATA]" at bounding box center [140, 88] width 61 height 7
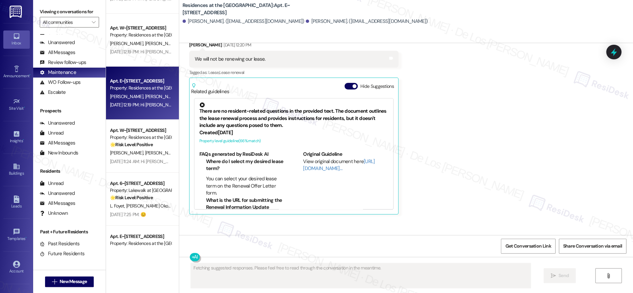
scroll to position [280, 0]
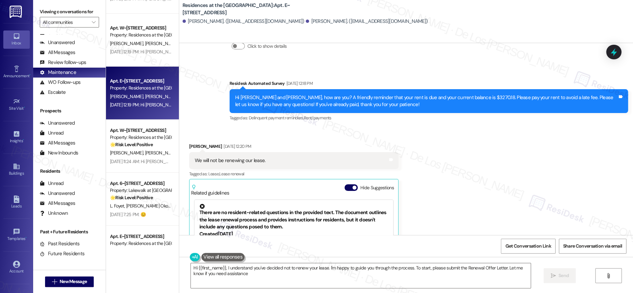
type textarea "Hi {{first_name}}, I understand you've decided not to renew your lease. I'm hap…"
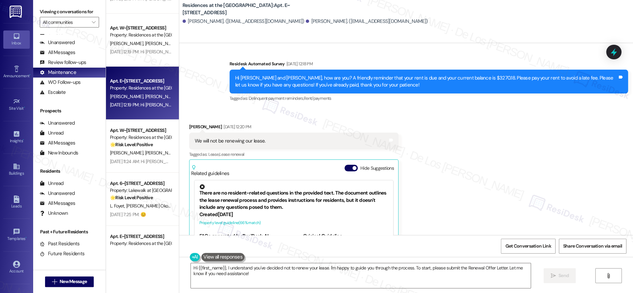
scroll to position [300, 0]
click at [345, 168] on button "Hide Suggestions" at bounding box center [351, 167] width 13 height 7
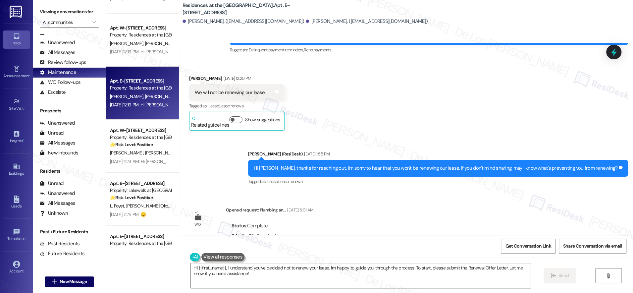
scroll to position [309, 0]
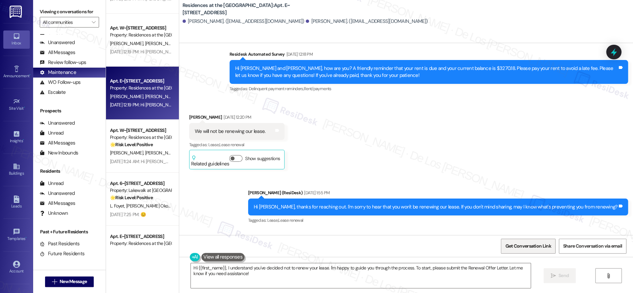
click at [519, 240] on span "Get Conversation Link" at bounding box center [528, 246] width 48 height 14
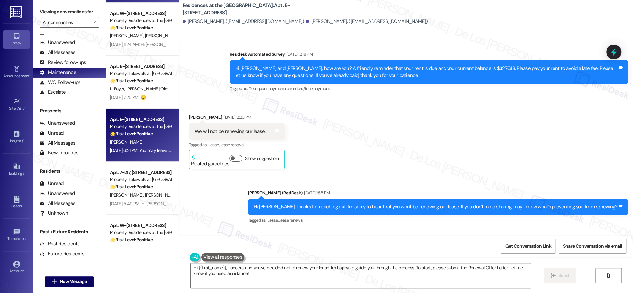
scroll to position [1839, 0]
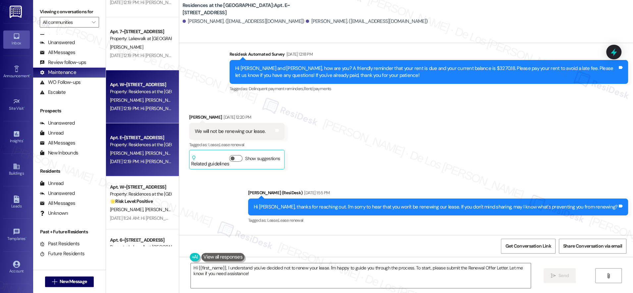
click at [145, 99] on span "[PERSON_NAME]" at bounding box center [161, 100] width 33 height 6
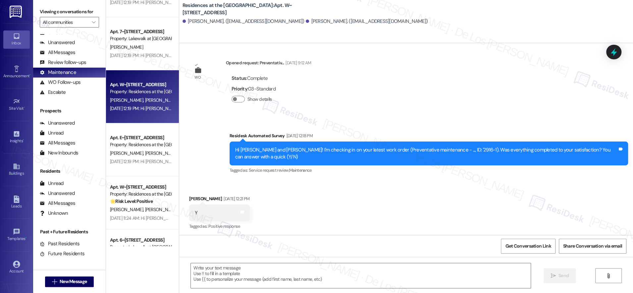
type textarea "Fetching suggested responses. Please feel free to read through the conversation…"
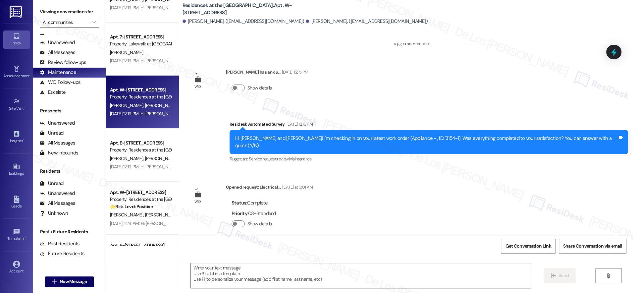
scroll to position [1834, 0]
click at [132, 59] on div "Apt. 9~109, [STREET_ADDRESS] Property: Lakewalk at [GEOGRAPHIC_DATA] 🔧 Risk Lev…" at bounding box center [142, 123] width 73 height 246
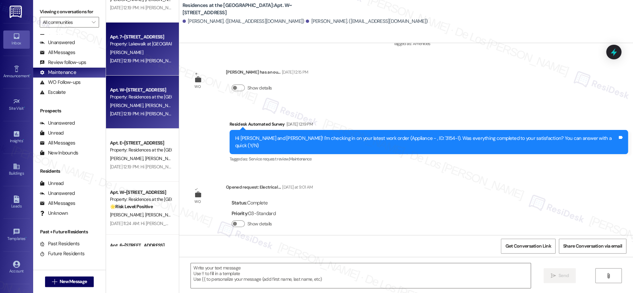
click at [129, 53] on div "[PERSON_NAME]" at bounding box center [140, 52] width 63 height 8
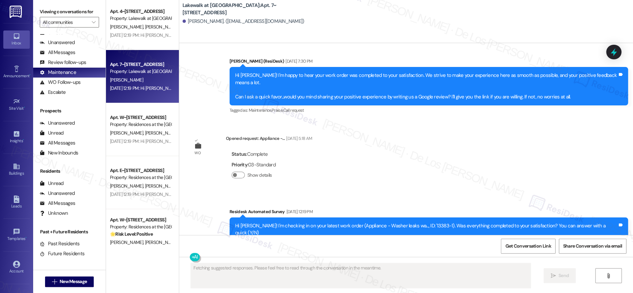
scroll to position [1788, 0]
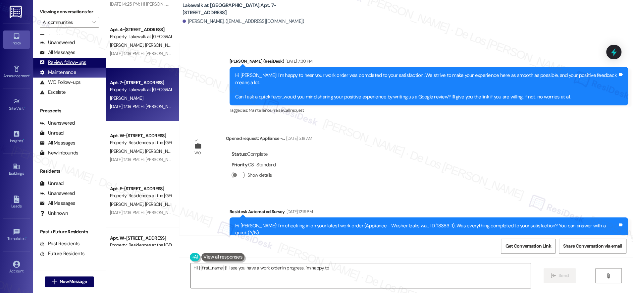
click at [84, 58] on div "Review follow-ups (undefined)" at bounding box center [69, 63] width 73 height 10
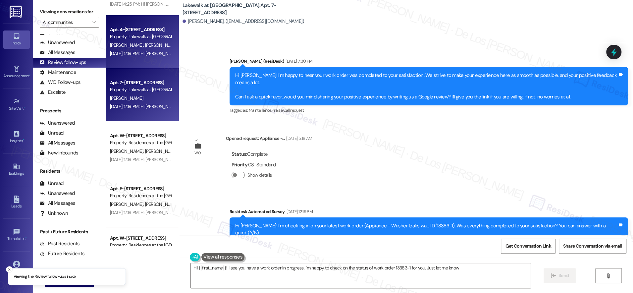
type textarea "Hi {{first_name}}! I see you have a work order in progress. I'm happy to check …"
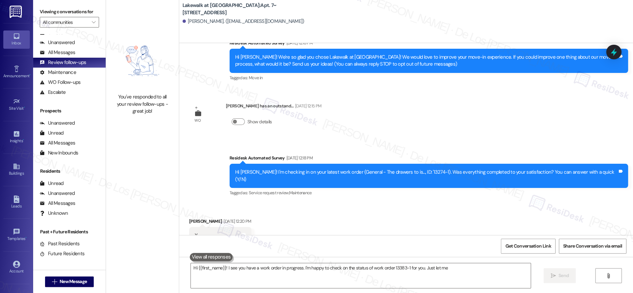
scroll to position [80, 0]
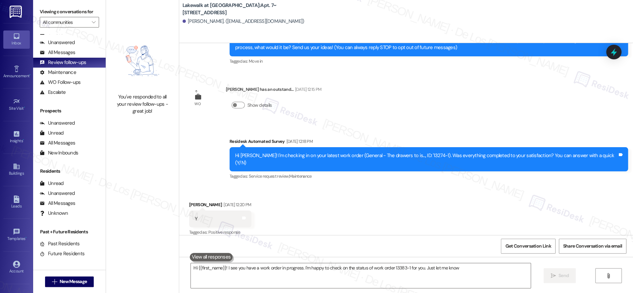
type textarea "Hi {{first_name}}! I see you have a work order in progress. I'm happy to check …"
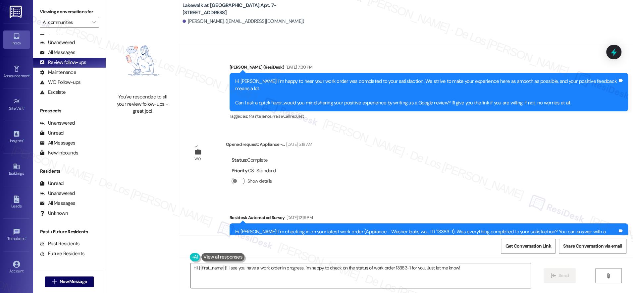
scroll to position [279, 0]
